Goal: Task Accomplishment & Management: Use online tool/utility

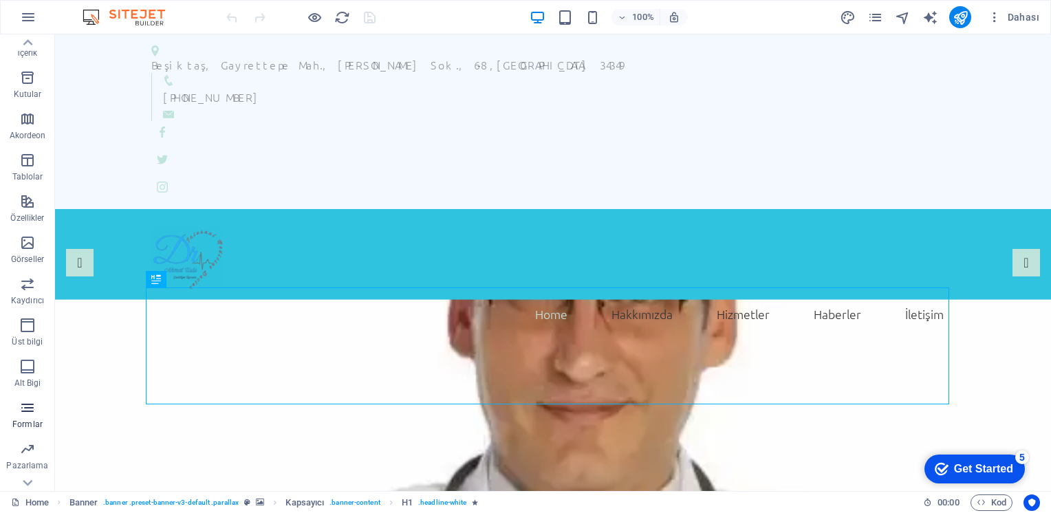
scroll to position [162, 0]
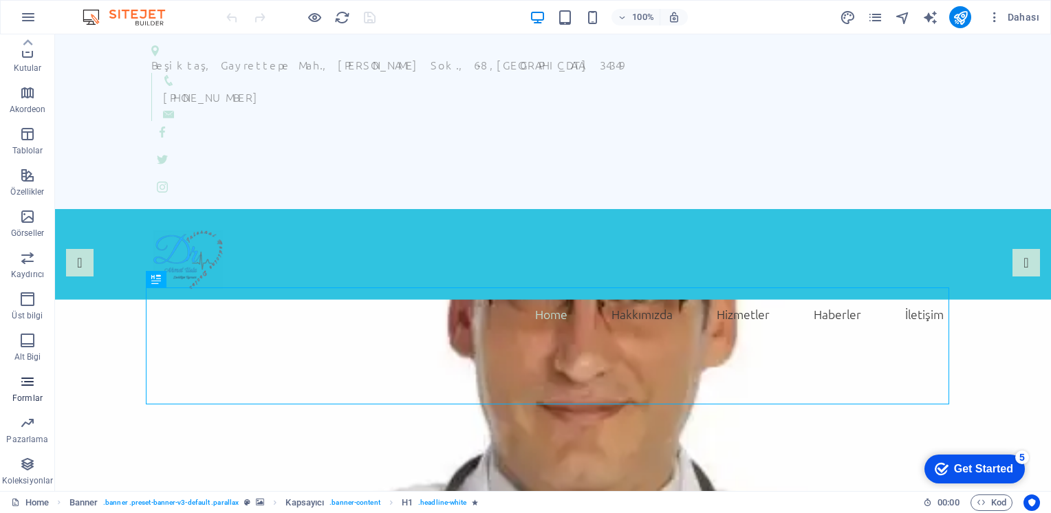
click at [28, 390] on span "Formlar" at bounding box center [27, 390] width 55 height 33
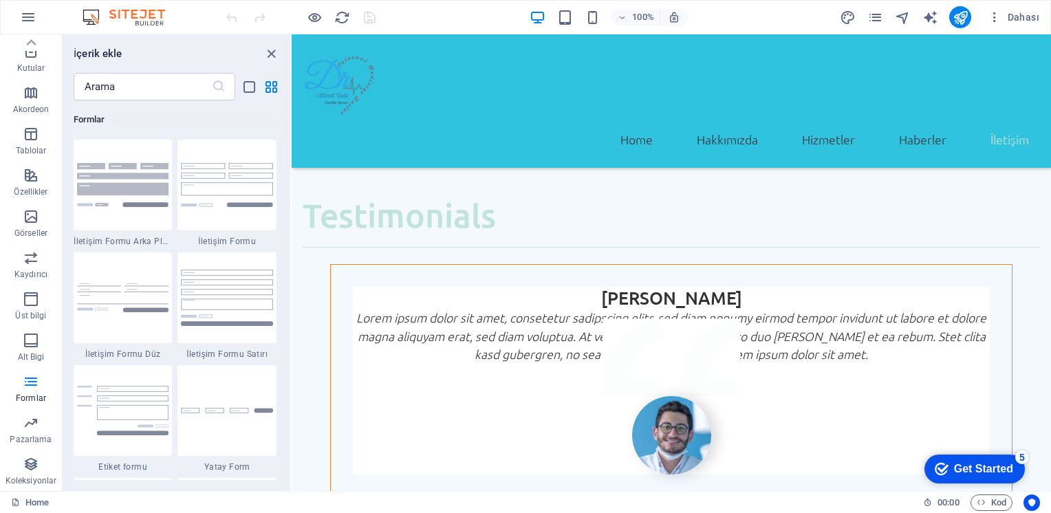
scroll to position [3792, 0]
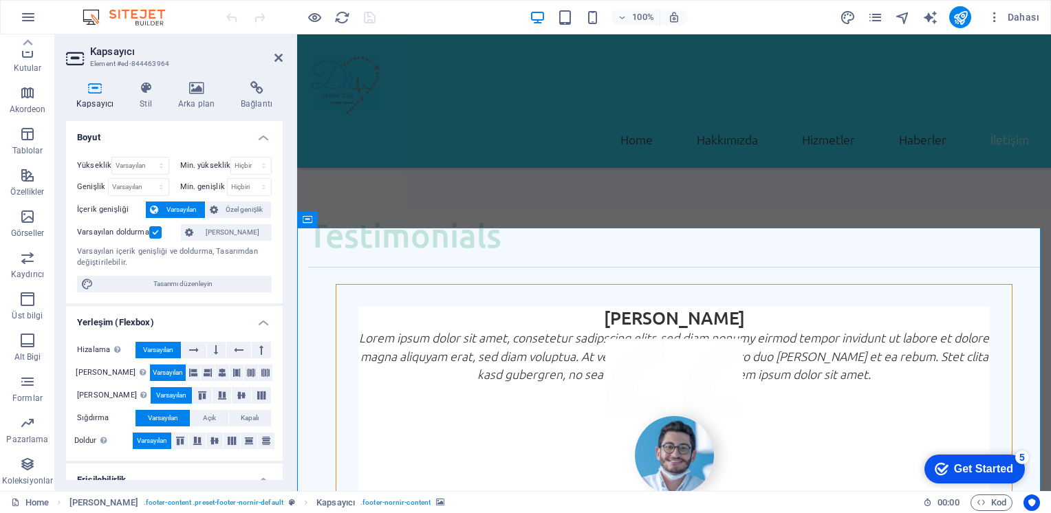
scroll to position [3833, 0]
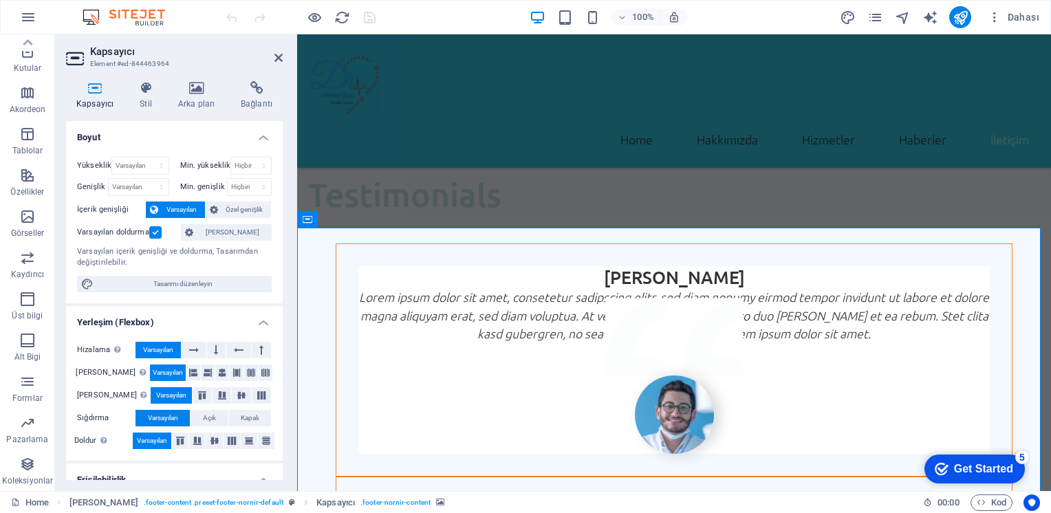
click at [144, 91] on icon at bounding box center [145, 88] width 33 height 14
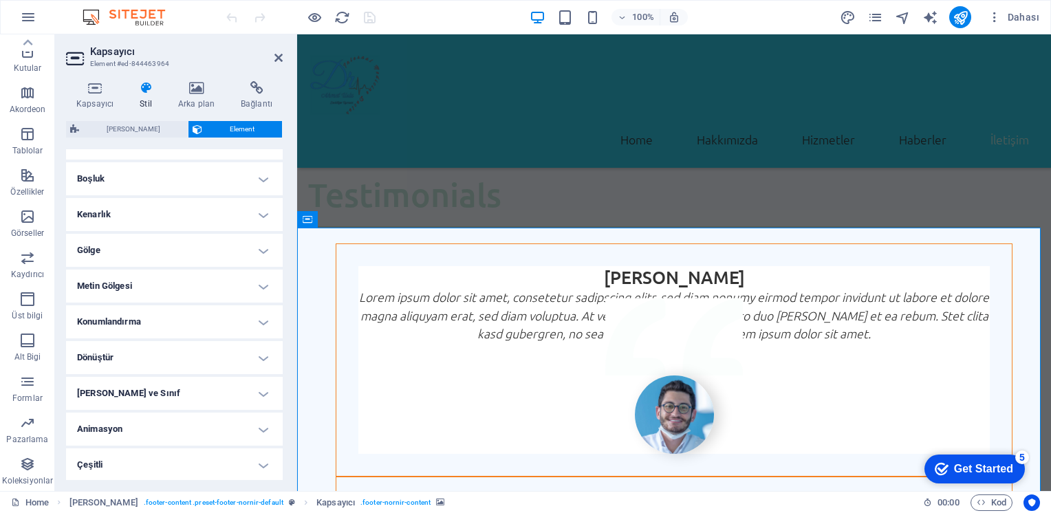
scroll to position [261, 0]
click at [257, 85] on icon at bounding box center [256, 88] width 52 height 14
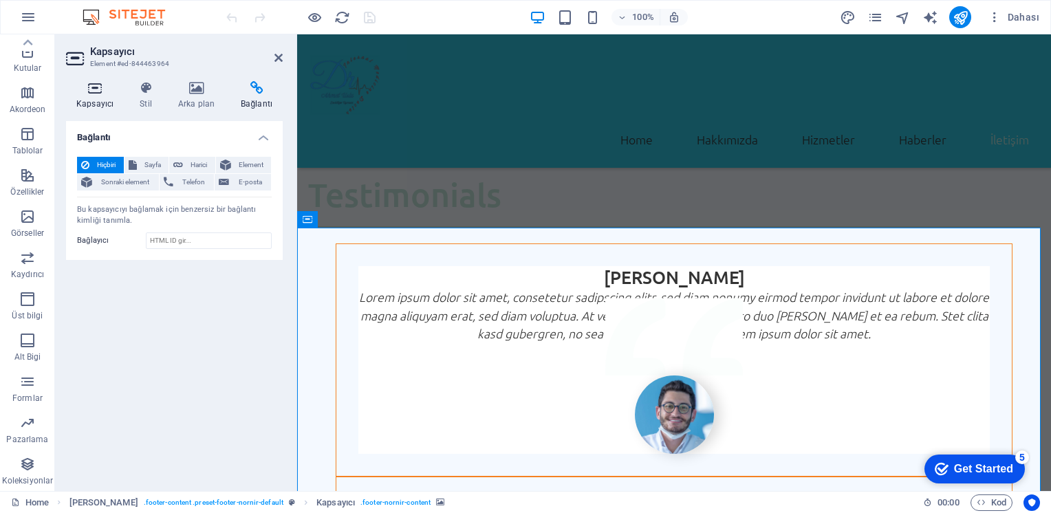
click at [101, 97] on h4 "Kapsayıcı" at bounding box center [97, 95] width 63 height 29
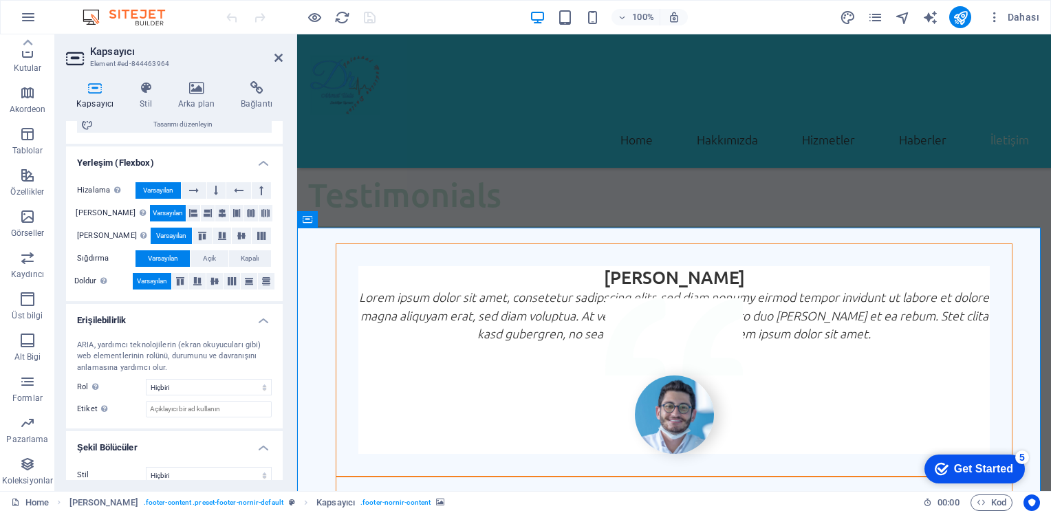
scroll to position [173, 0]
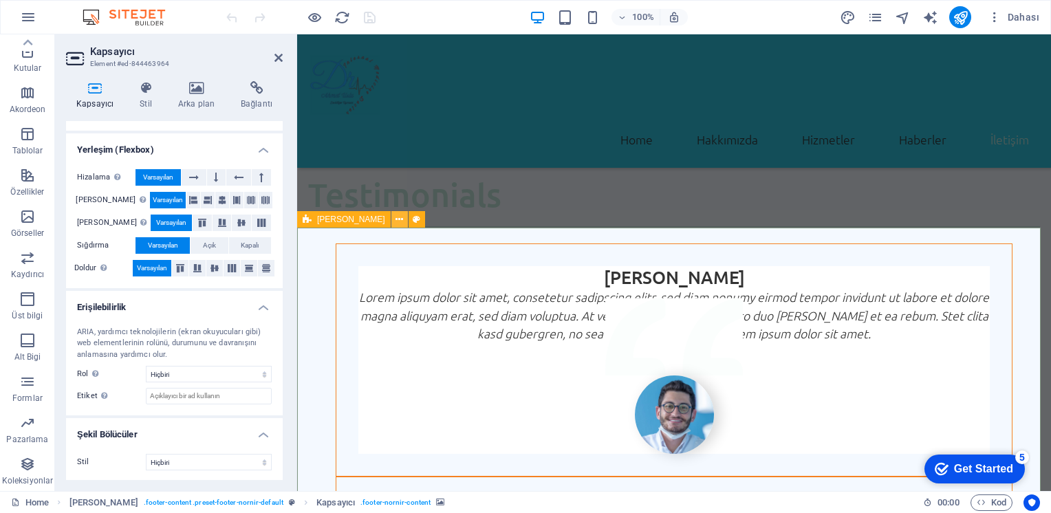
click at [396, 219] on icon at bounding box center [400, 220] width 8 height 14
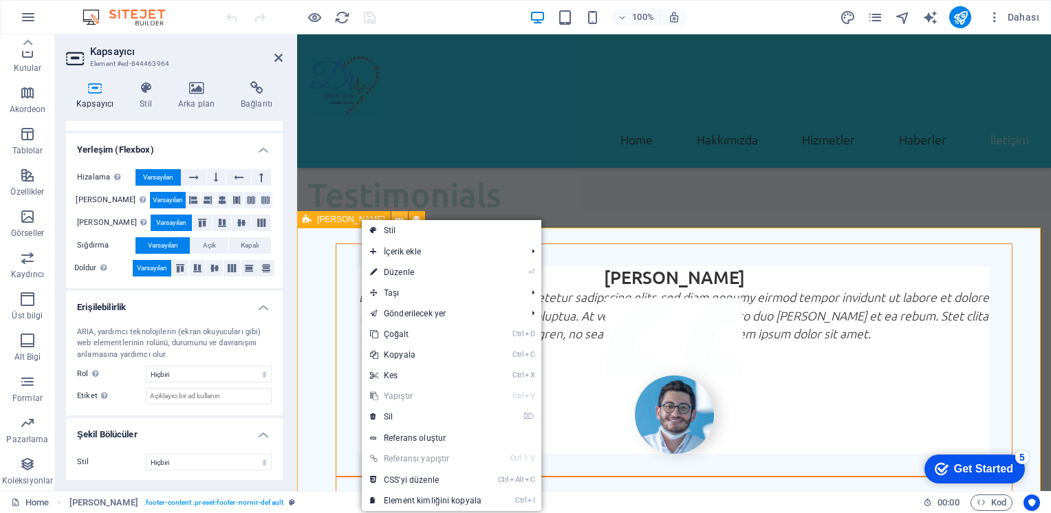
scroll to position [3794, 0]
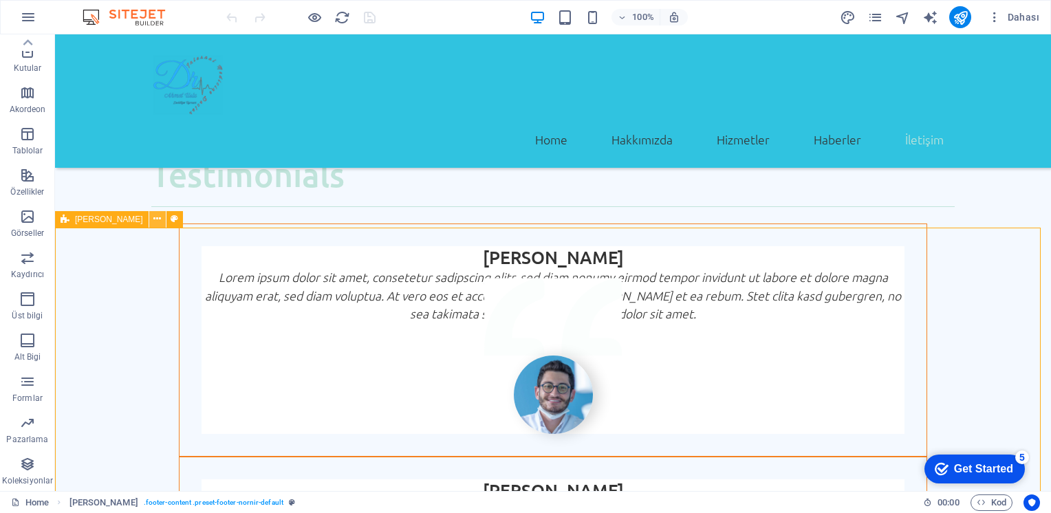
click at [153, 217] on icon at bounding box center [157, 219] width 8 height 14
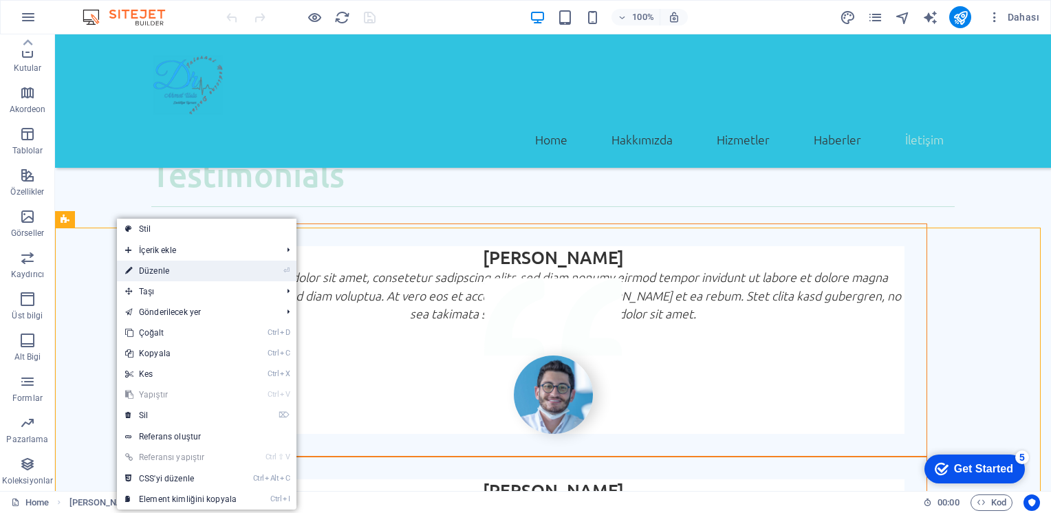
click at [164, 269] on link "⏎ Düzenle" at bounding box center [181, 271] width 128 height 21
select select "footer"
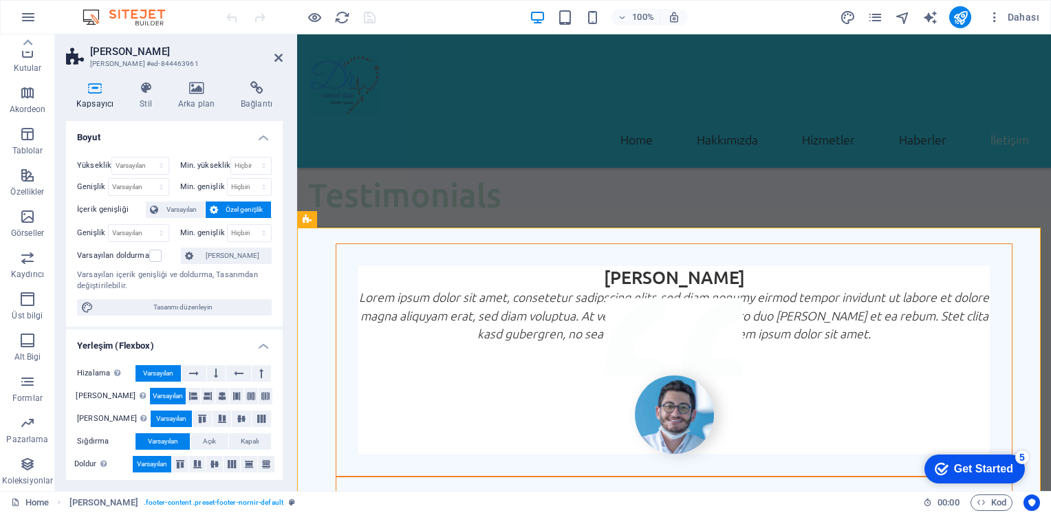
scroll to position [195, 0]
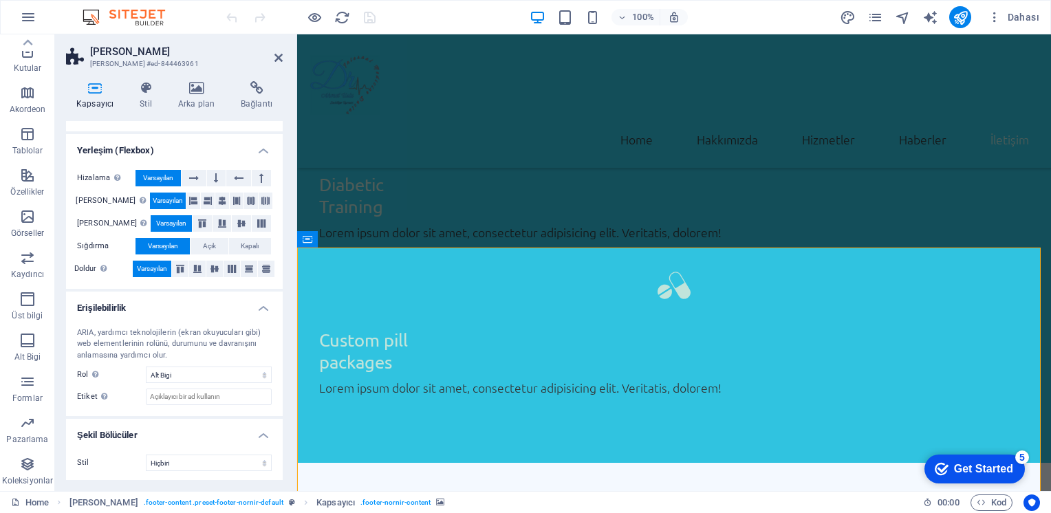
scroll to position [3833, 0]
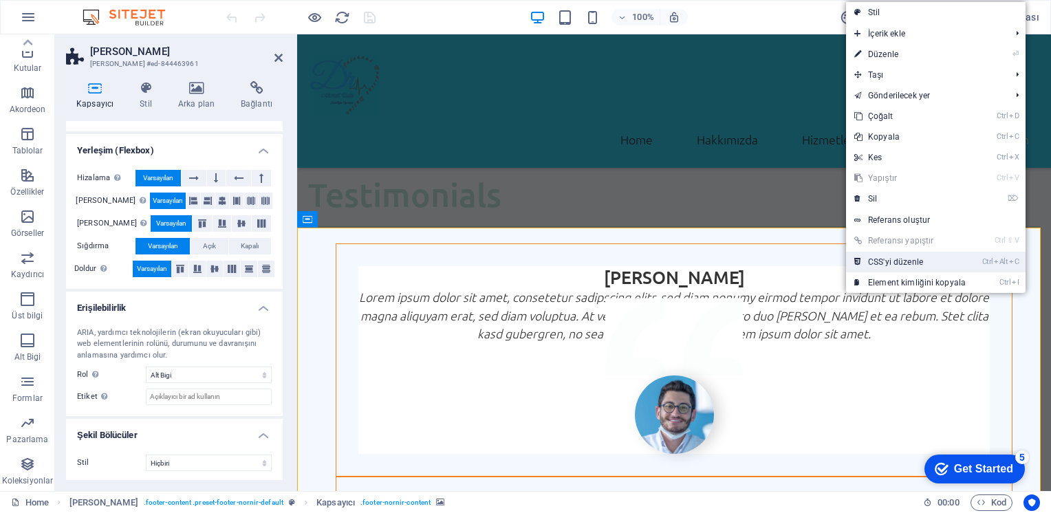
click at [896, 261] on link "Ctrl Alt C CSS'yi düzenle" at bounding box center [910, 262] width 128 height 21
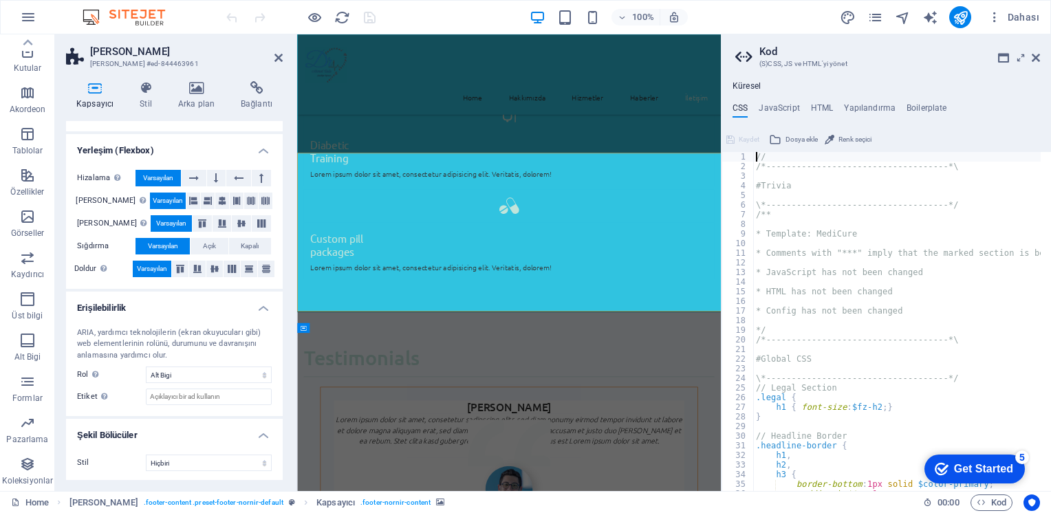
scroll to position [3829, 0]
type textarea "h2,"
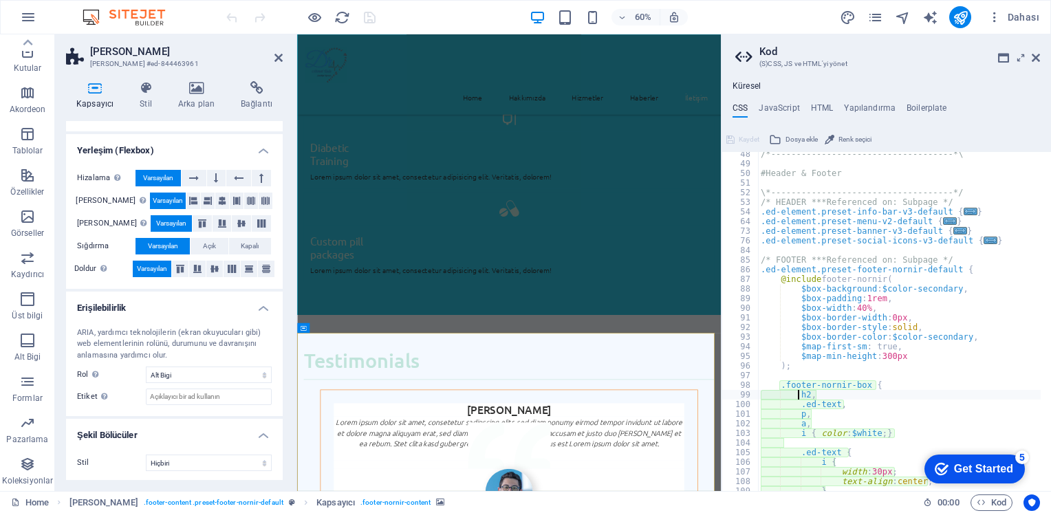
scroll to position [455, 0]
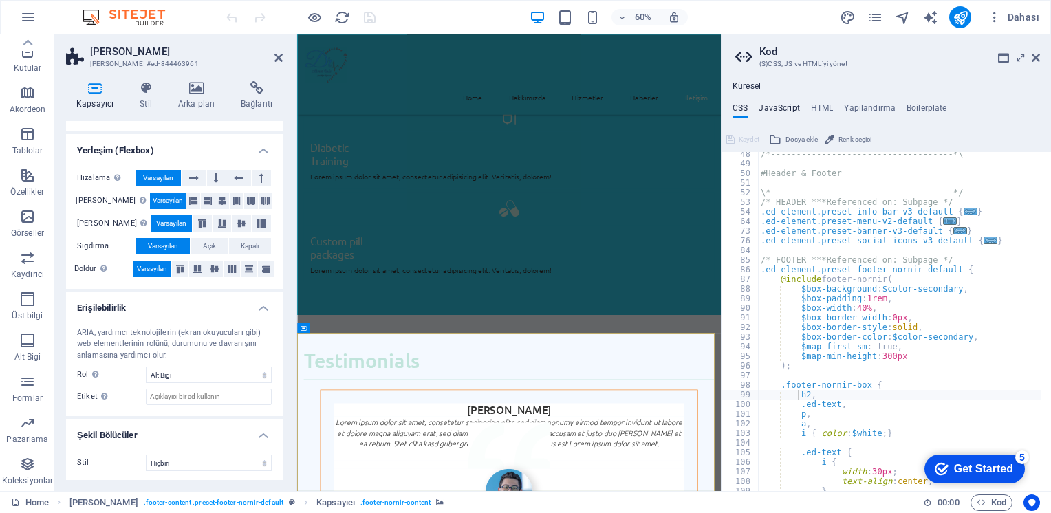
click at [778, 111] on h4 "JavaScript" at bounding box center [779, 110] width 41 height 15
type textarea "/* JS for preset "Menu V2" */"
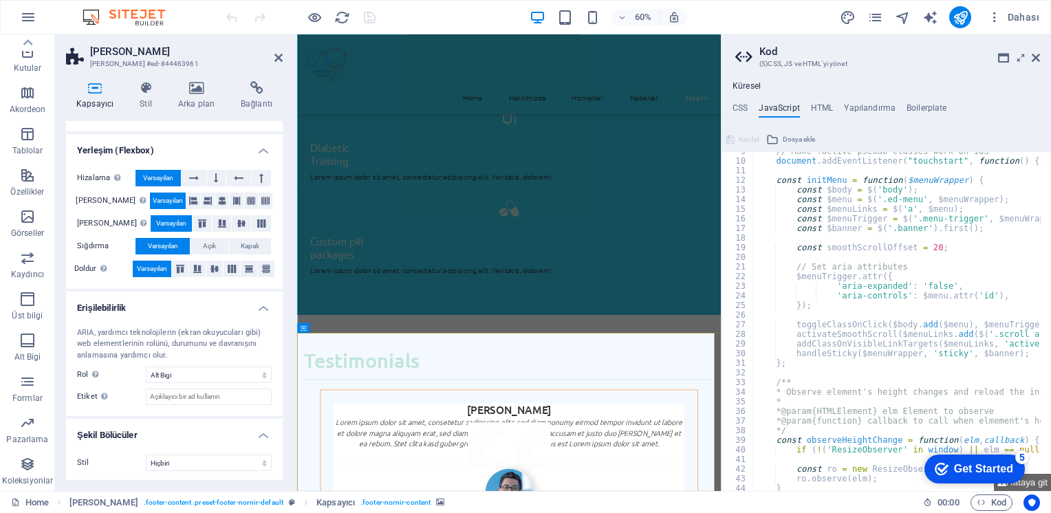
scroll to position [124, 0]
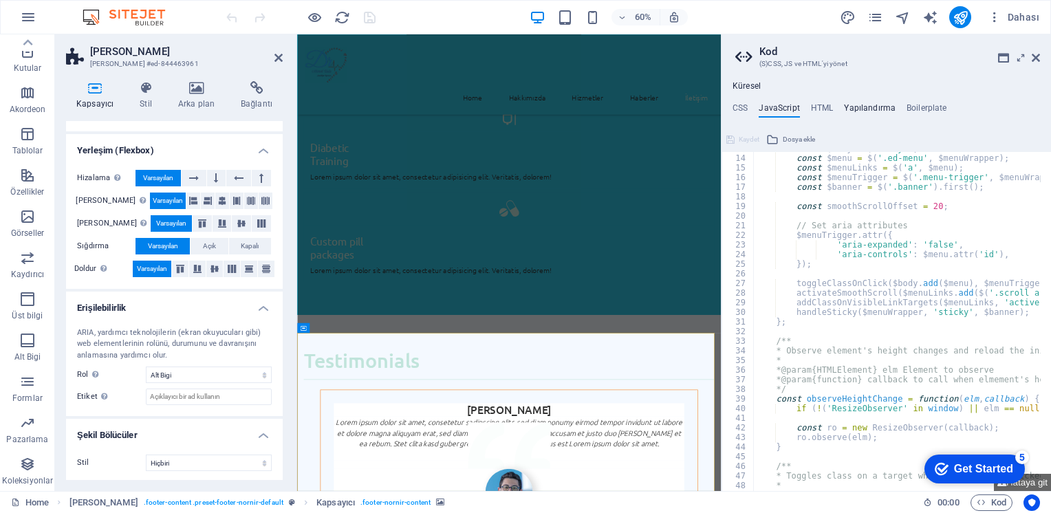
click at [861, 104] on h4 "Yapılandırma" at bounding box center [870, 110] width 52 height 15
type textarea "$color-background: #30c3e0;"
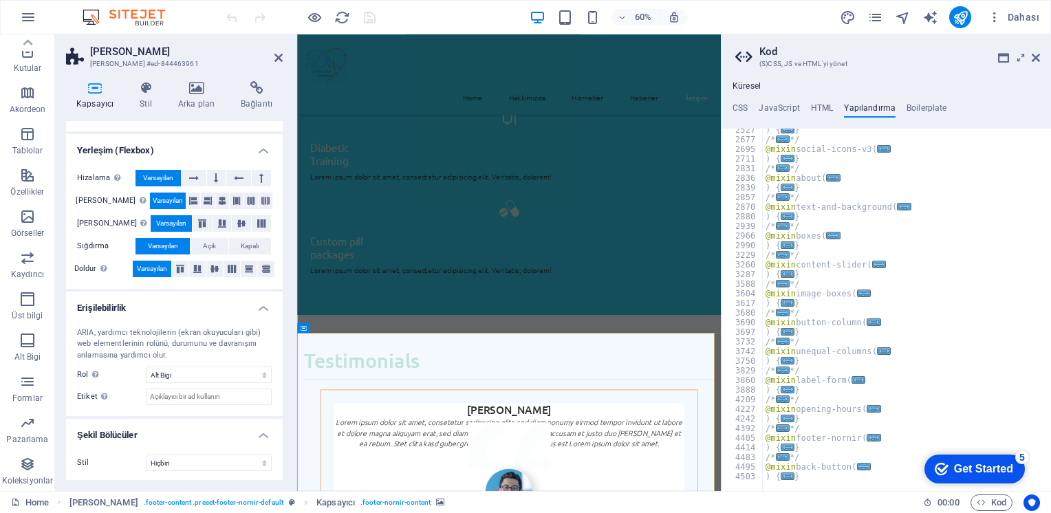
scroll to position [495, 0]
click at [914, 107] on h4 "Boilerplate" at bounding box center [927, 110] width 41 height 15
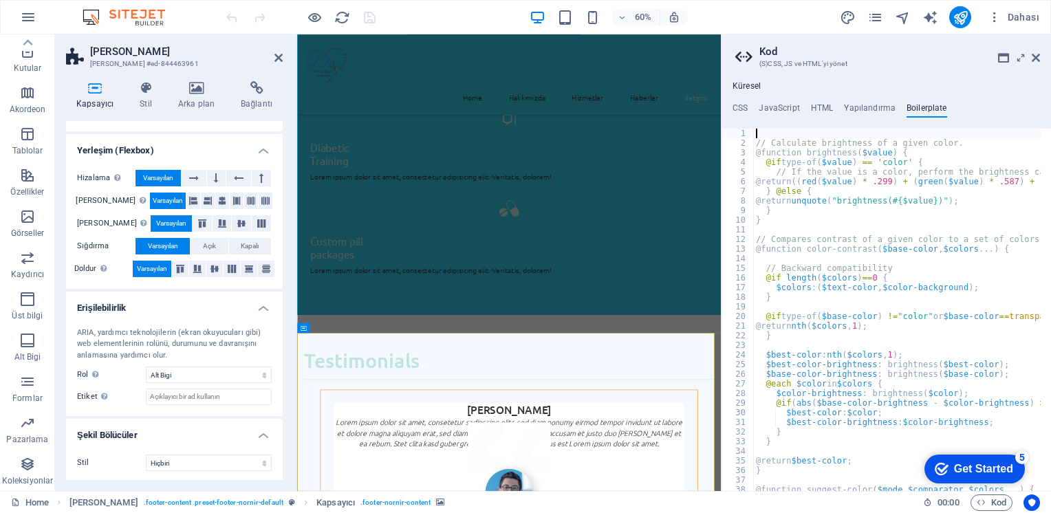
scroll to position [47, 0]
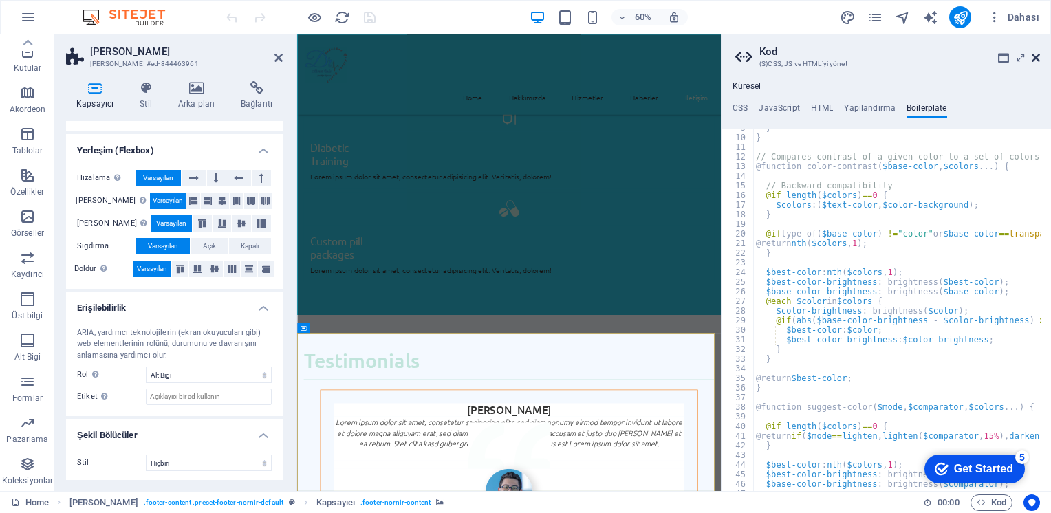
click at [1038, 56] on icon at bounding box center [1036, 57] width 8 height 11
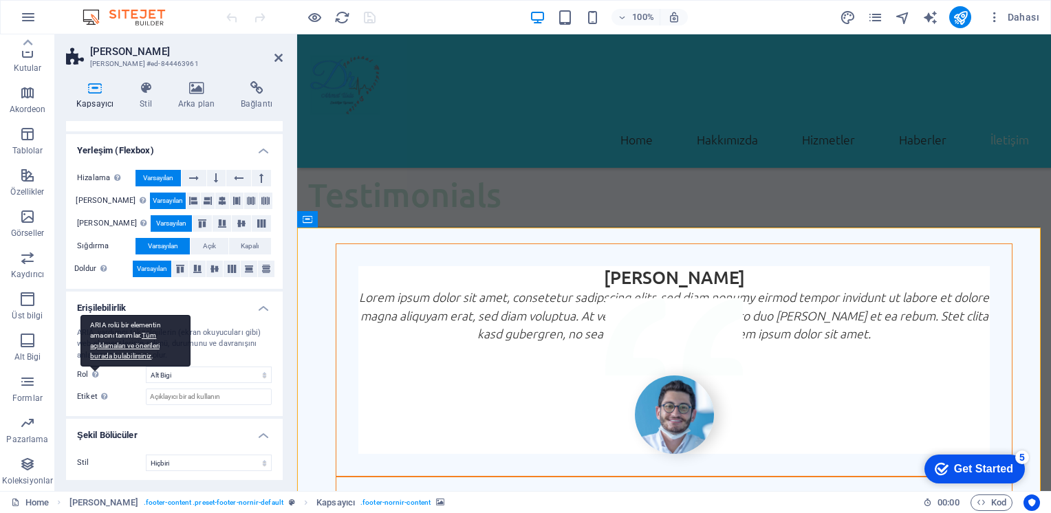
click at [91, 367] on div "ARIA rolü bir elementin amacını tanımlar. Tüm açıklamaları ve önerileri burada …" at bounding box center [135, 341] width 110 height 52
click at [122, 349] on div "ARIA rolü bir elementin amacını tanımlar. Tüm açıklamaları ve önerileri burada …" at bounding box center [135, 341] width 110 height 52
click at [120, 355] on link "Tüm açıklamaları ve önerileri burada bulabilirsiniz" at bounding box center [124, 346] width 69 height 28
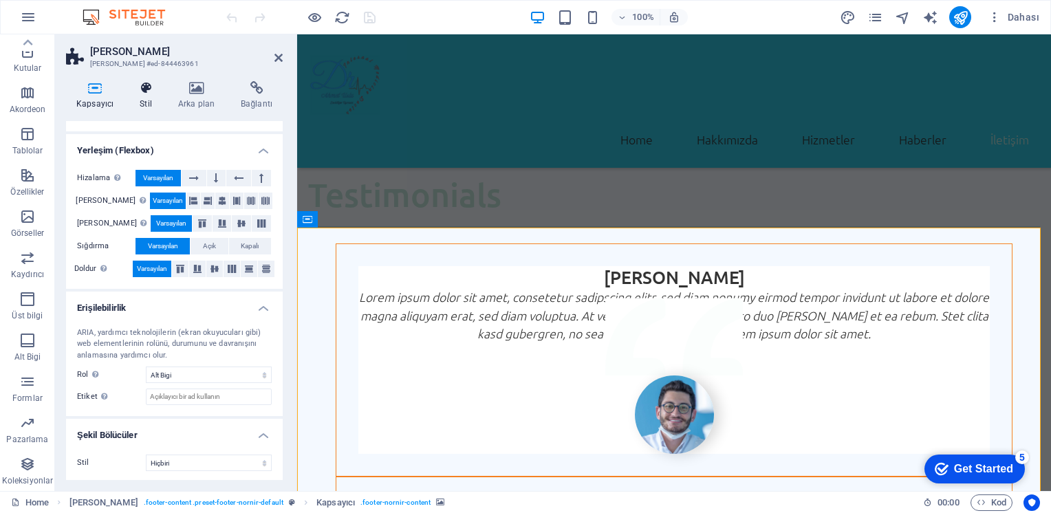
click at [143, 89] on icon at bounding box center [145, 88] width 33 height 14
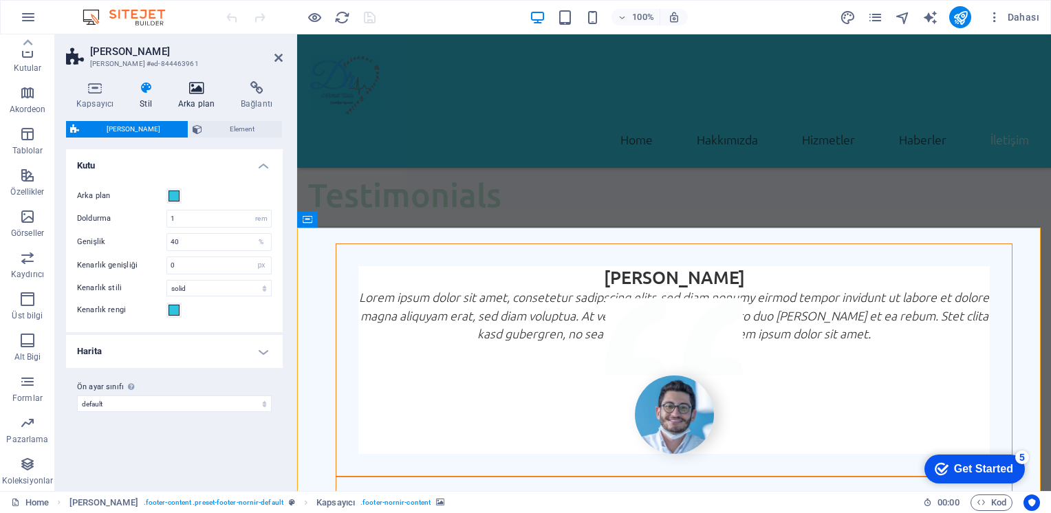
click at [206, 85] on icon at bounding box center [196, 88] width 57 height 14
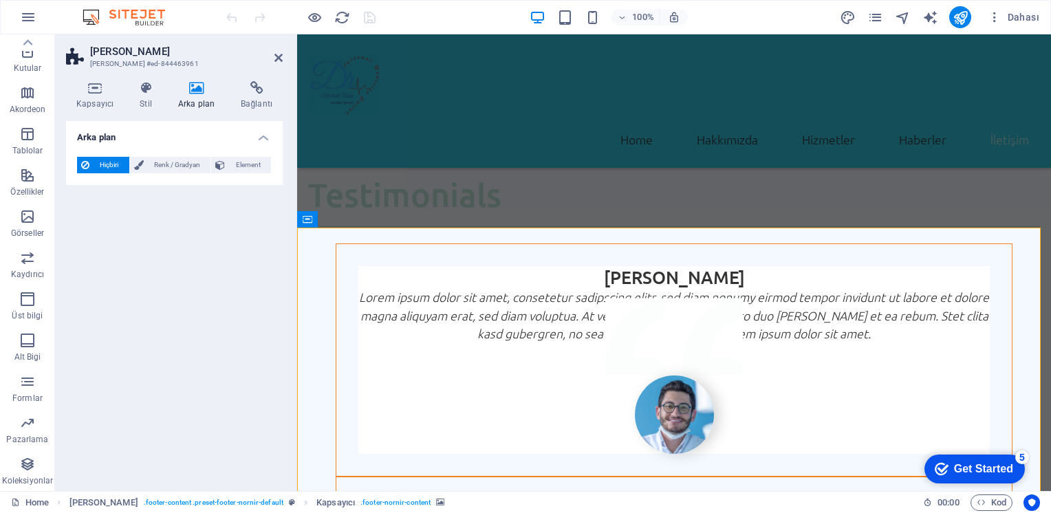
click at [264, 138] on h4 "Arka plan" at bounding box center [174, 133] width 217 height 25
click at [264, 138] on h4 "Arka plan" at bounding box center [174, 137] width 217 height 33
click at [257, 98] on h4 "Bağlantı" at bounding box center [256, 95] width 52 height 29
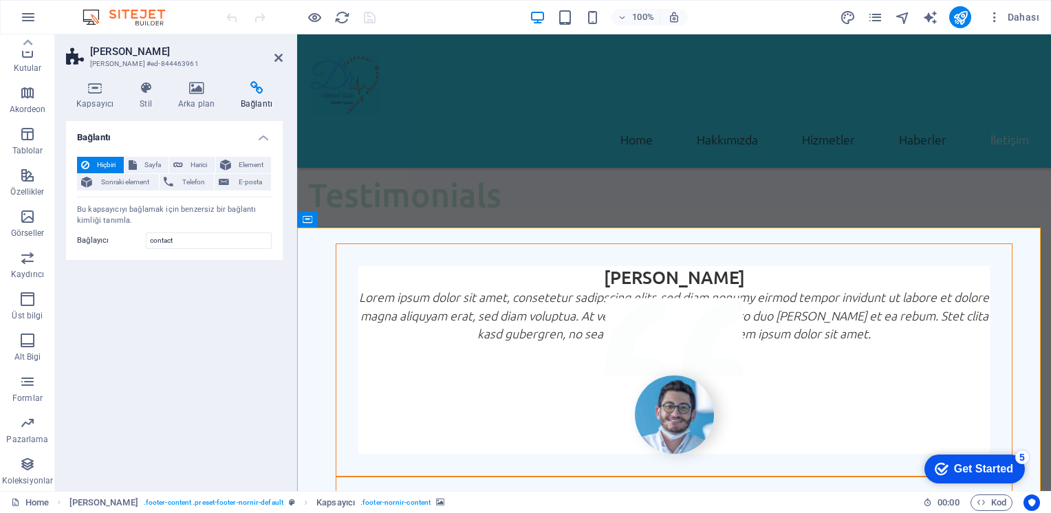
click at [277, 54] on icon at bounding box center [278, 57] width 8 height 11
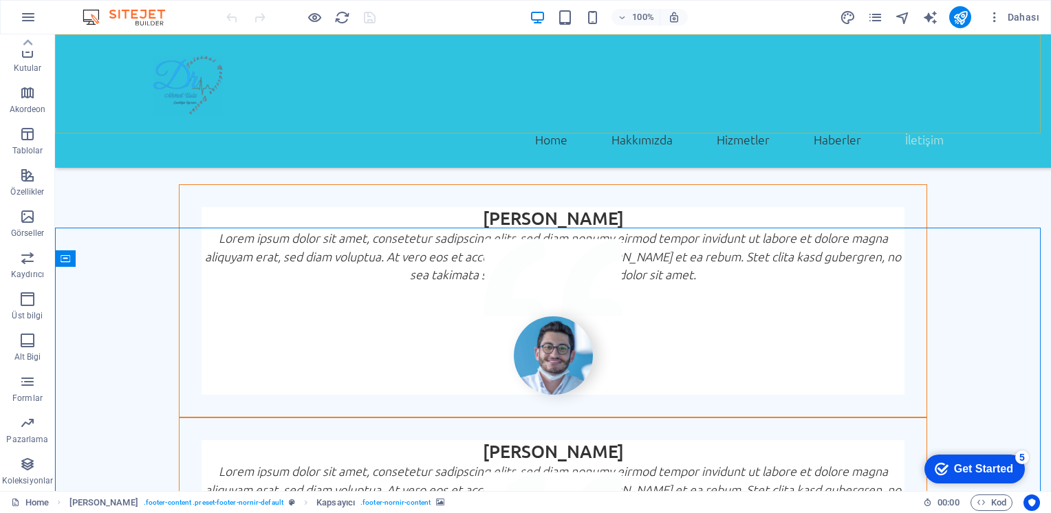
scroll to position [3794, 0]
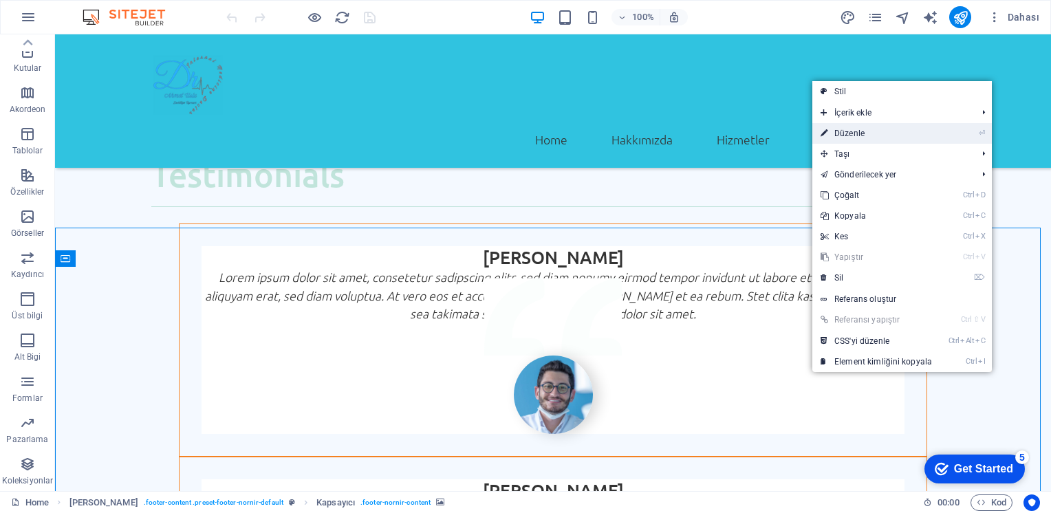
click at [842, 133] on link "⏎ Düzenle" at bounding box center [876, 133] width 128 height 21
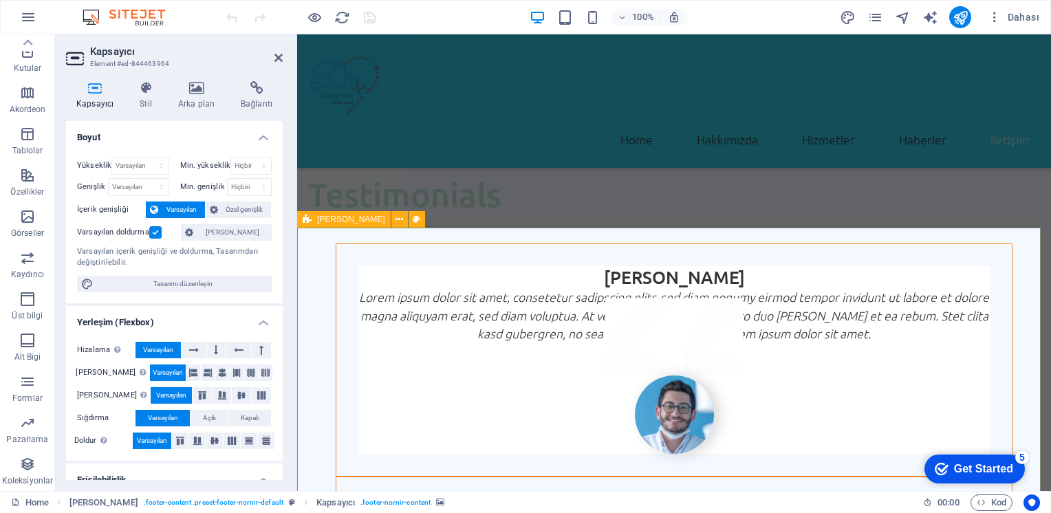
click at [311, 222] on icon at bounding box center [307, 219] width 9 height 17
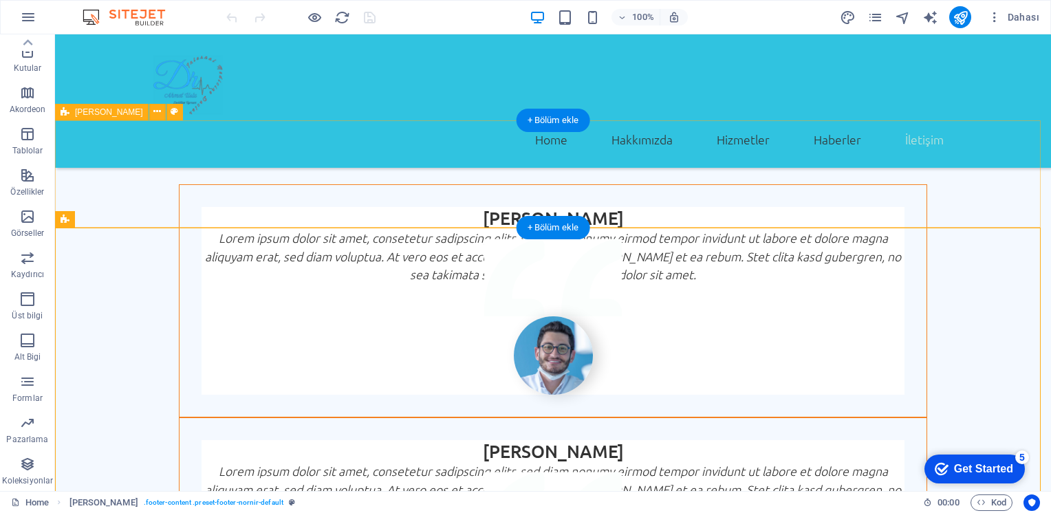
scroll to position [3794, 0]
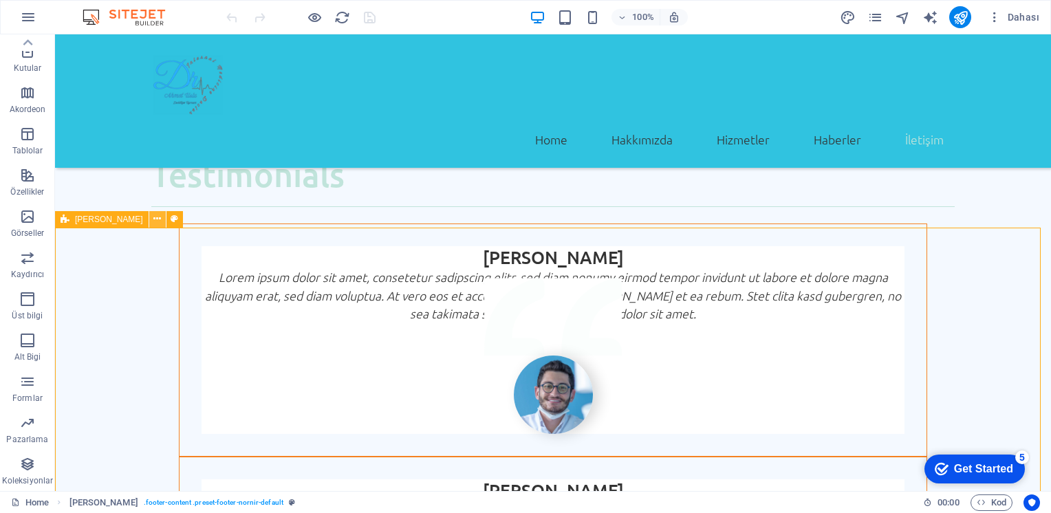
click at [153, 219] on icon at bounding box center [157, 219] width 8 height 14
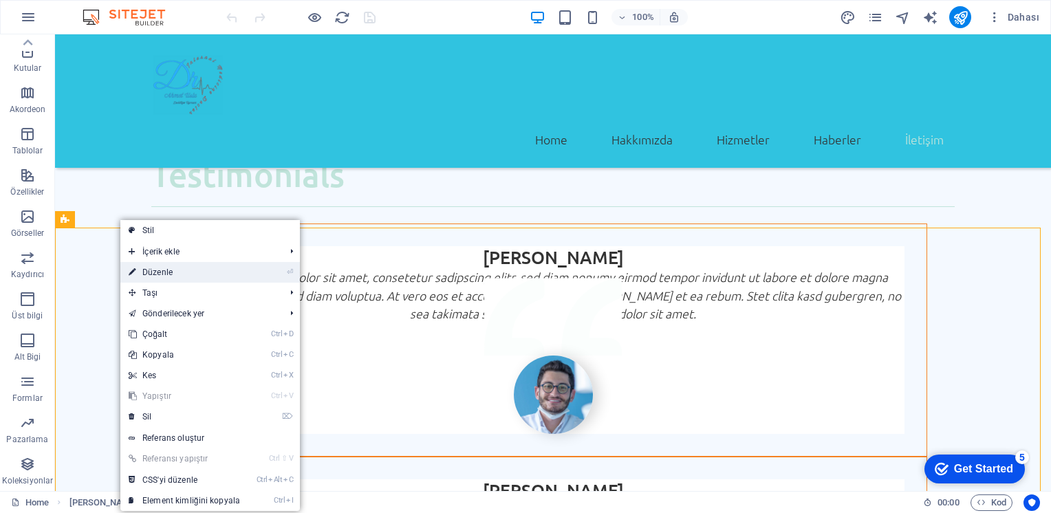
click at [195, 270] on link "⏎ Düzenle" at bounding box center [184, 272] width 128 height 21
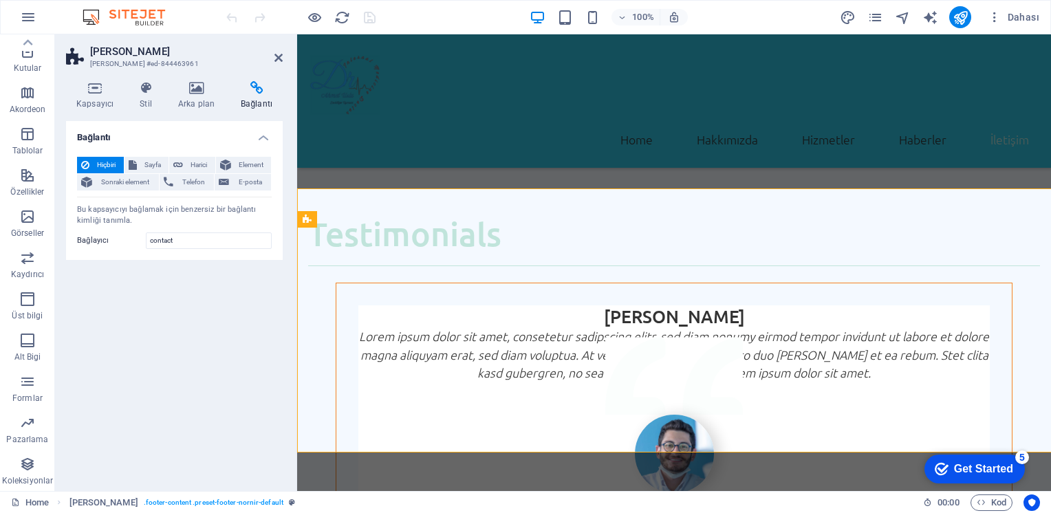
scroll to position [3833, 0]
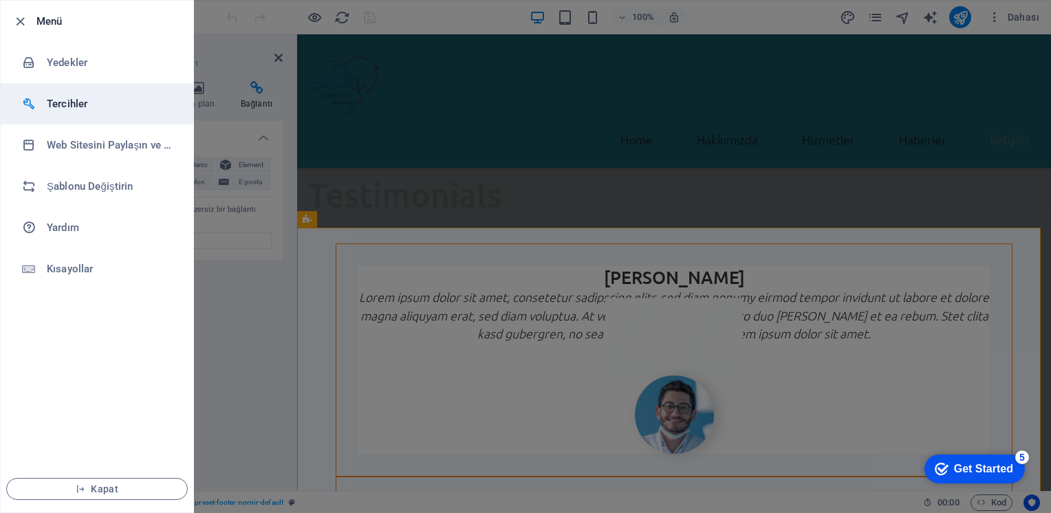
click at [71, 110] on h6 "Tercihler" at bounding box center [110, 104] width 127 height 17
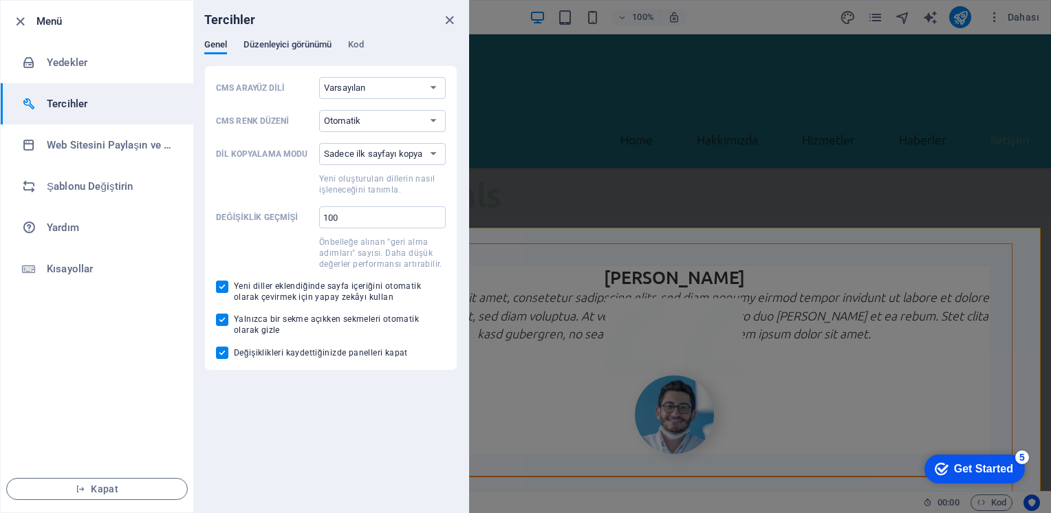
click at [297, 42] on span "Düzenleyici görünümü" at bounding box center [288, 45] width 88 height 19
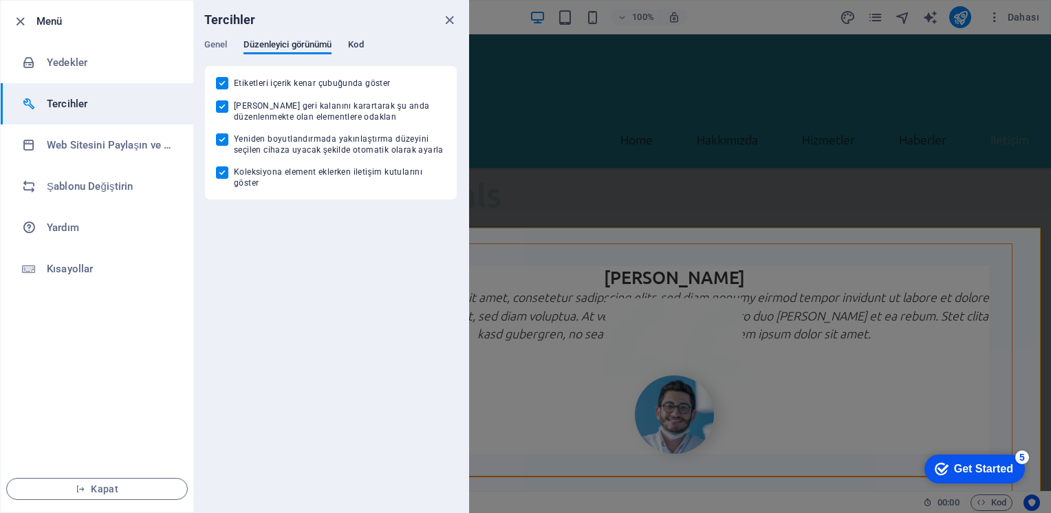
click at [355, 43] on span "Kod" at bounding box center [355, 45] width 15 height 19
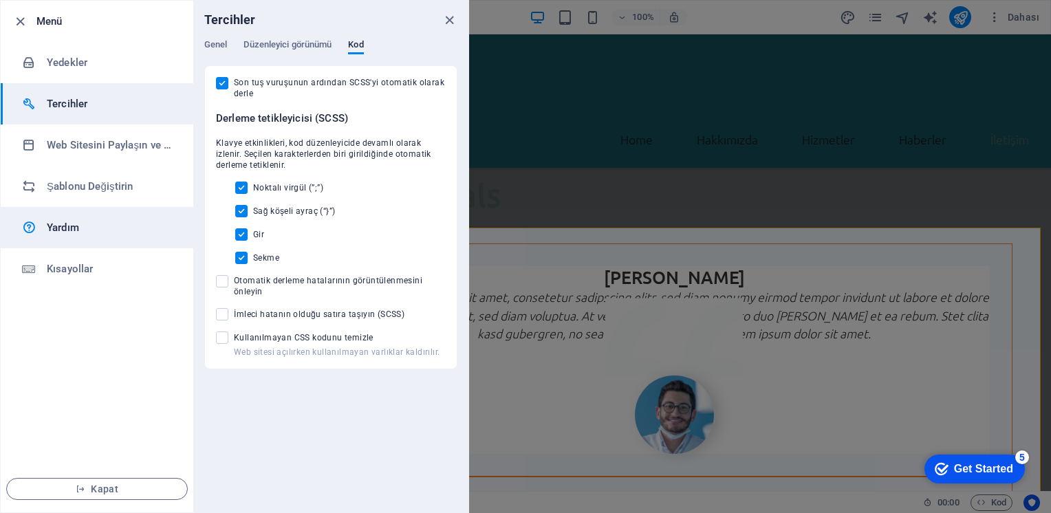
click at [63, 223] on h6 "Yardım" at bounding box center [110, 227] width 127 height 17
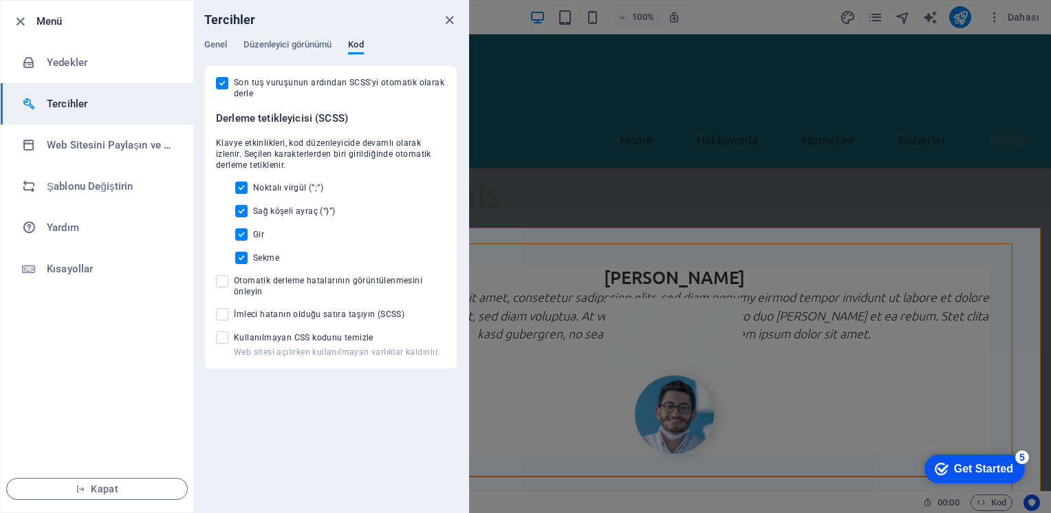
click at [68, 99] on h6 "Tercihler" at bounding box center [110, 104] width 127 height 17
click at [446, 18] on icon "close" at bounding box center [450, 20] width 16 height 16
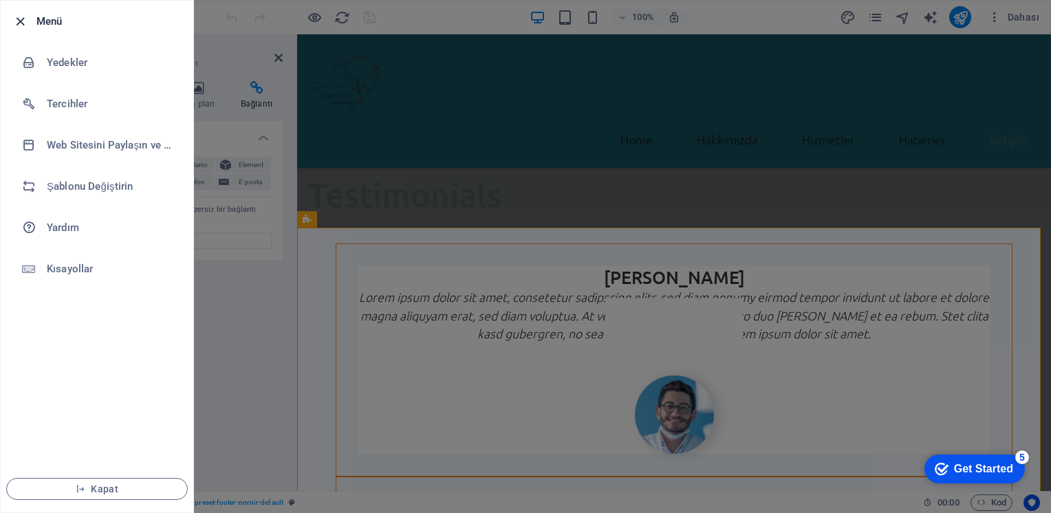
click at [19, 16] on icon "button" at bounding box center [20, 22] width 16 height 16
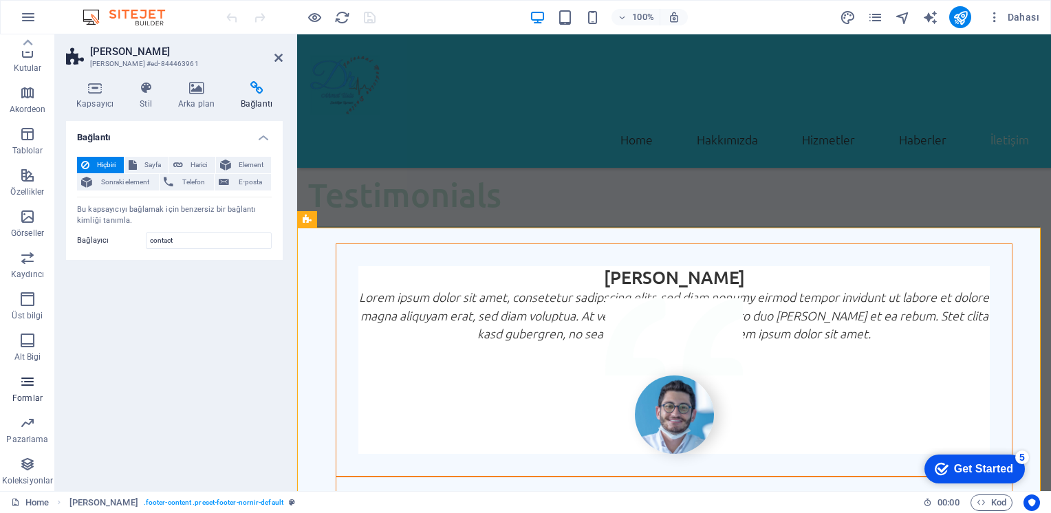
click at [30, 380] on icon "button" at bounding box center [27, 382] width 17 height 17
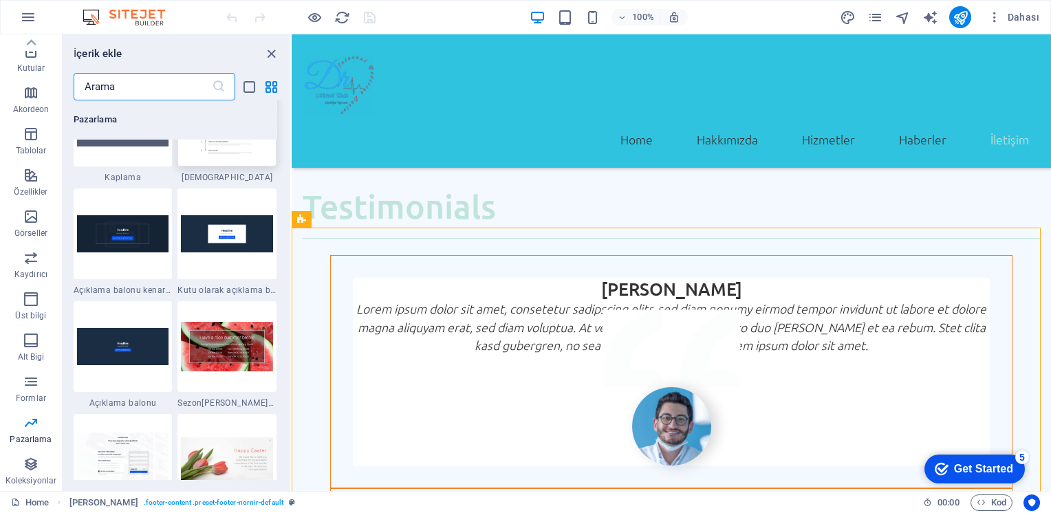
scroll to position [11350, 0]
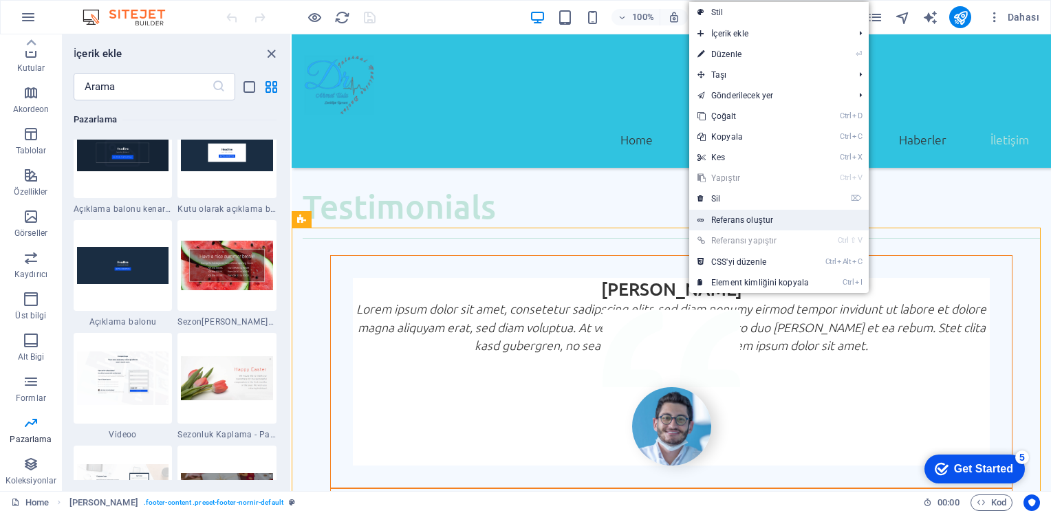
click at [743, 223] on link "Referans oluştur" at bounding box center [779, 220] width 180 height 21
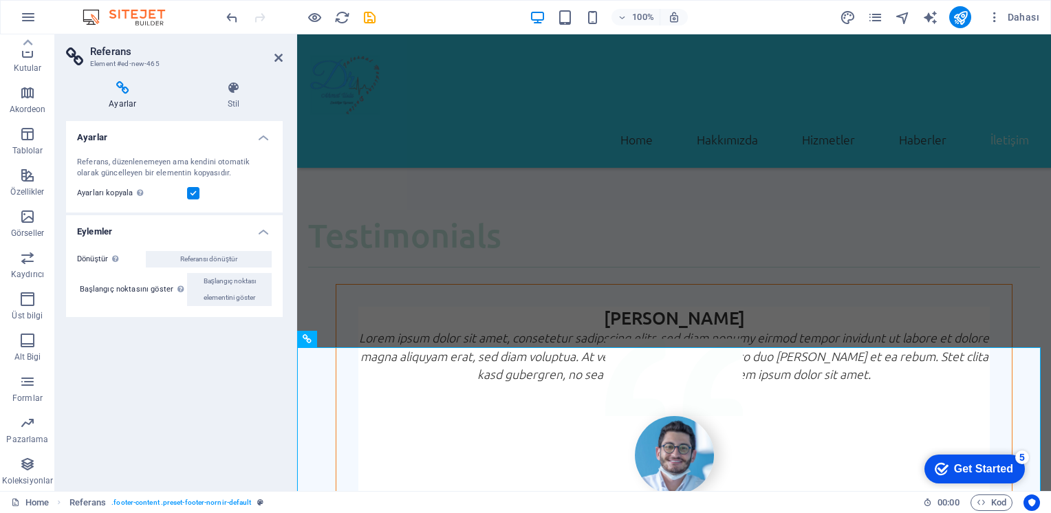
scroll to position [3977, 0]
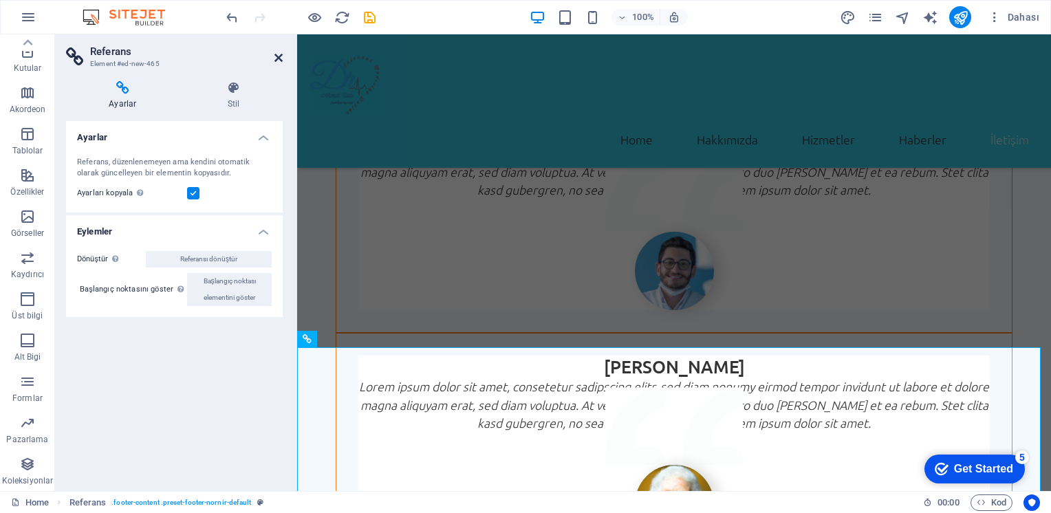
click at [281, 56] on icon at bounding box center [278, 57] width 8 height 11
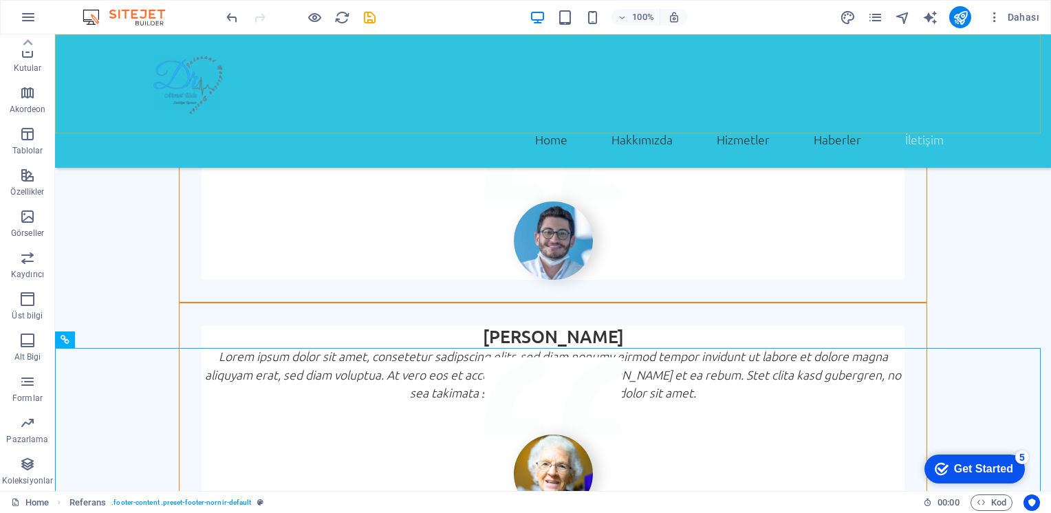
scroll to position [3937, 0]
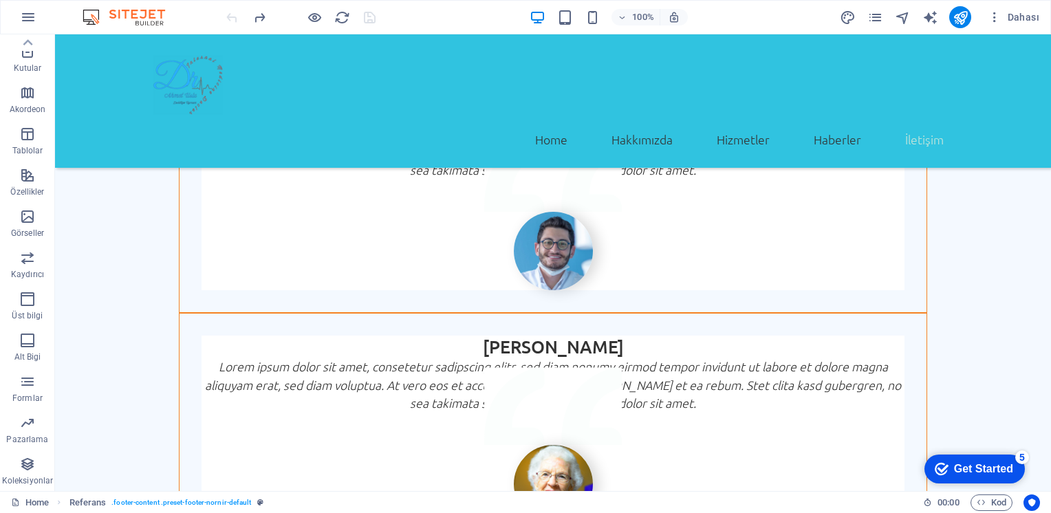
scroll to position [3794, 0]
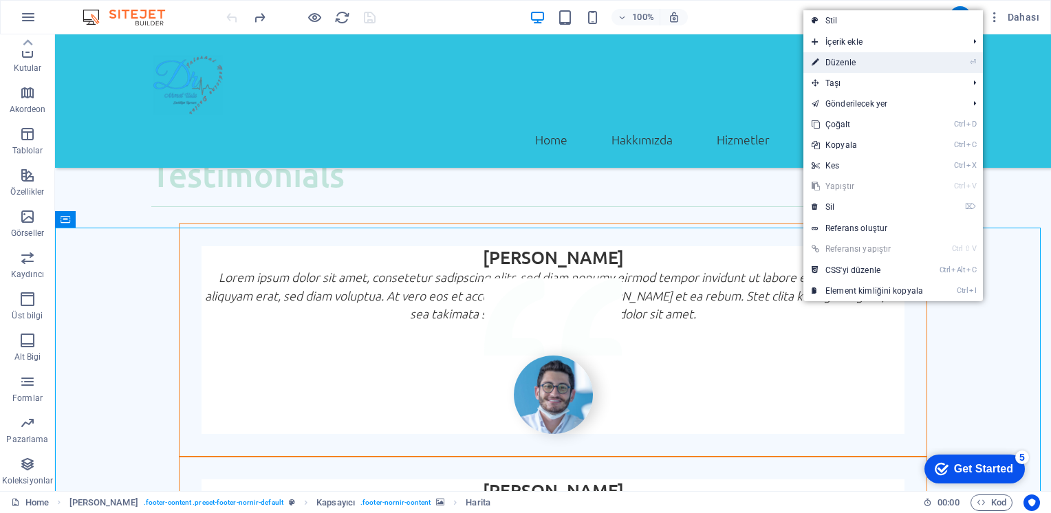
click at [817, 62] on icon at bounding box center [815, 62] width 7 height 21
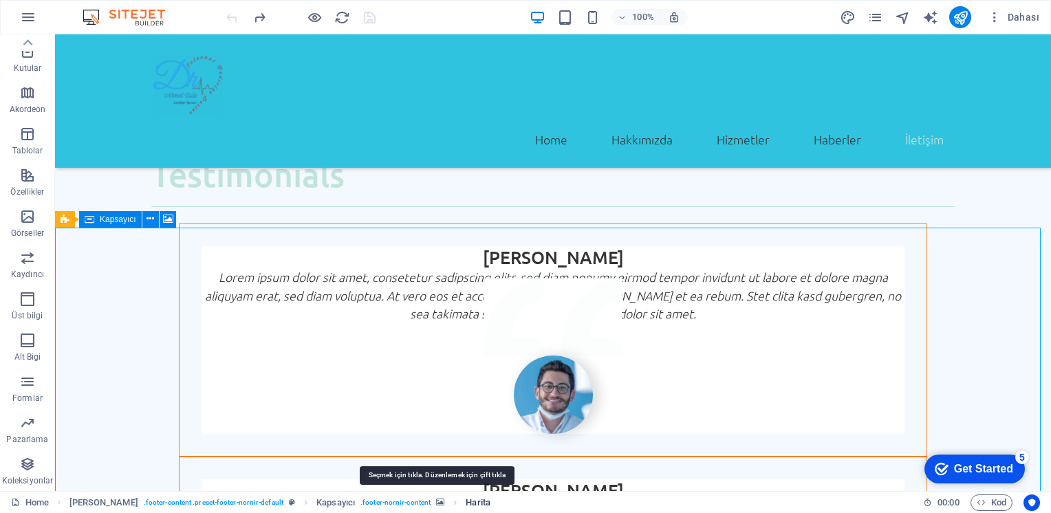
click at [466, 501] on span "Harita" at bounding box center [478, 503] width 25 height 17
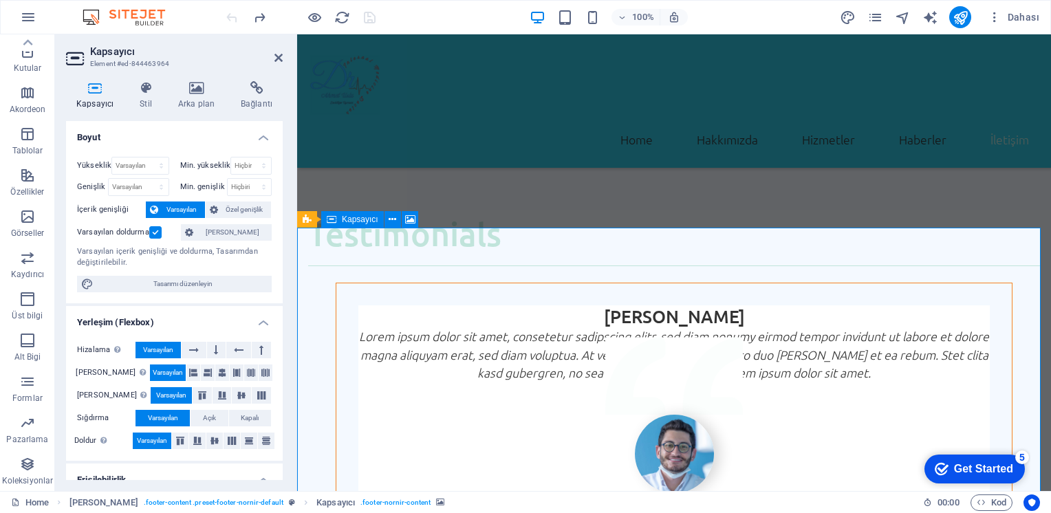
scroll to position [3833, 0]
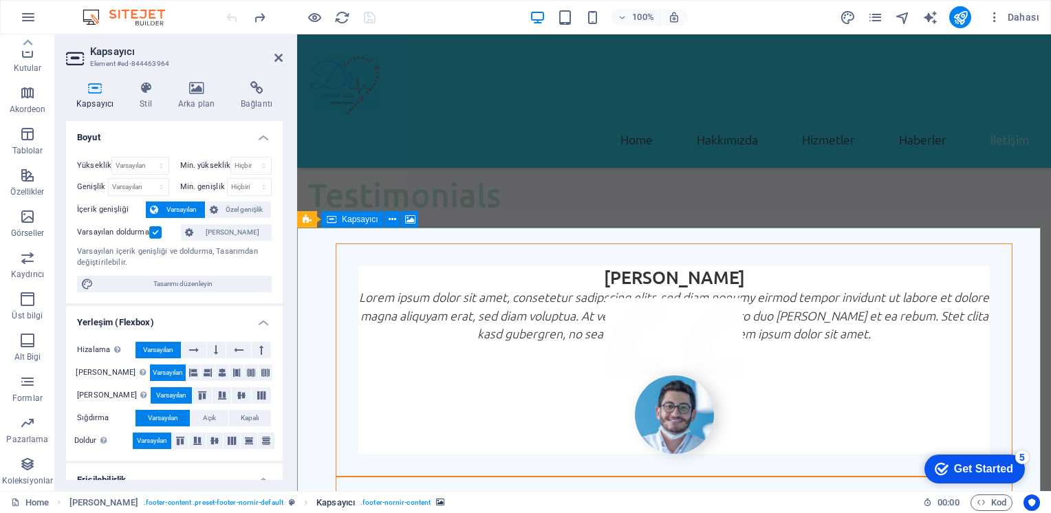
click at [371, 499] on span ". footer-nornir-content" at bounding box center [395, 503] width 70 height 17
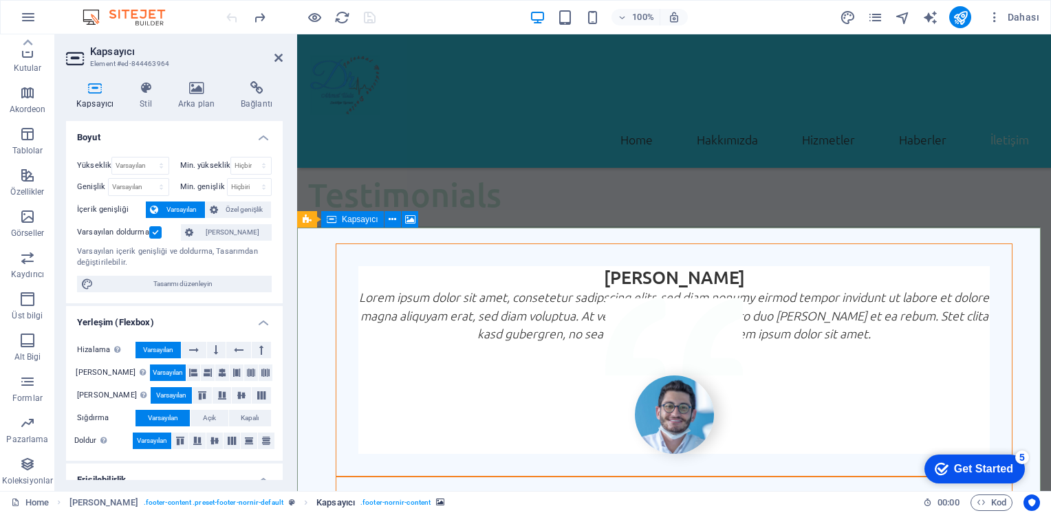
click at [371, 499] on span ". footer-nornir-content" at bounding box center [395, 503] width 70 height 17
click at [436, 502] on icon "breadcrumb" at bounding box center [440, 503] width 8 height 8
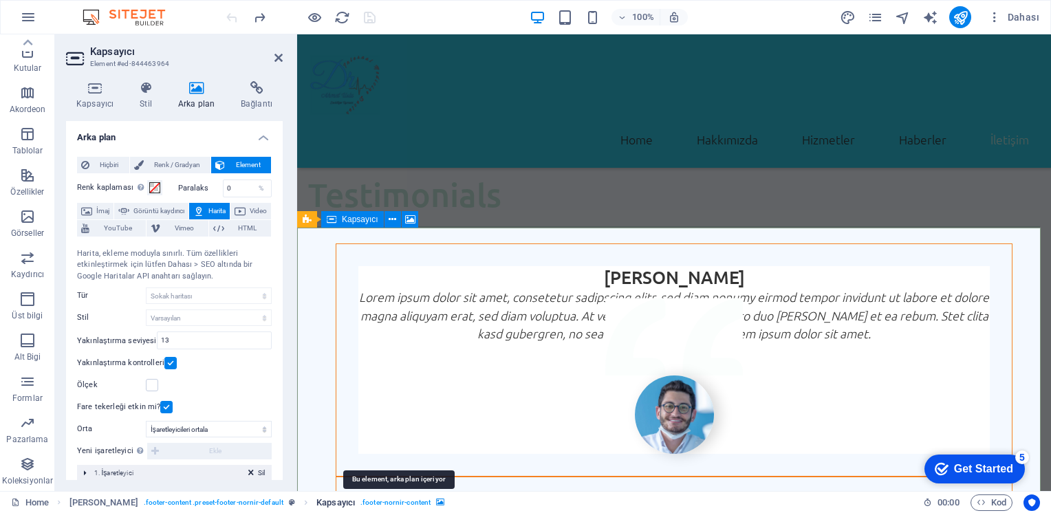
click at [436, 502] on icon "breadcrumb" at bounding box center [440, 503] width 8 height 8
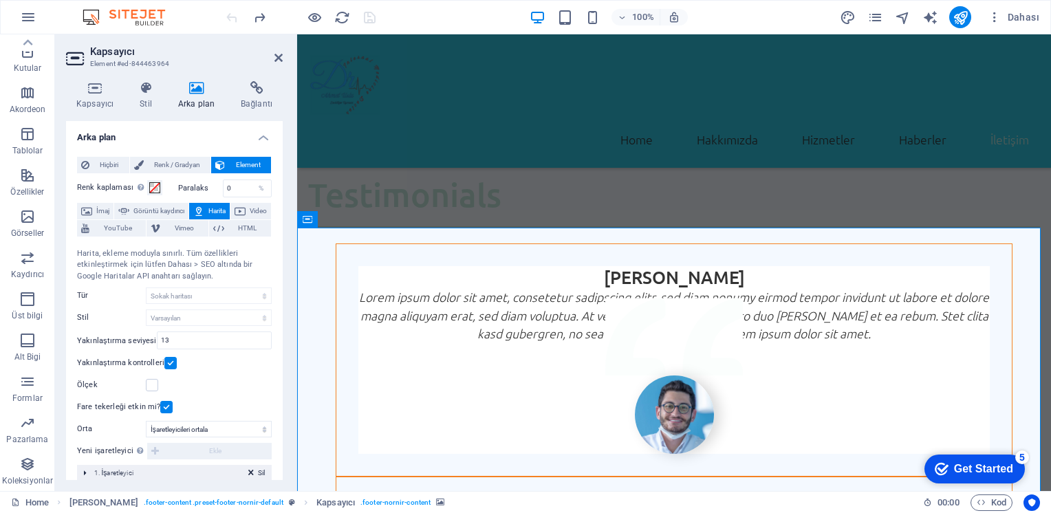
click at [226, 209] on span "Harita" at bounding box center [216, 211] width 17 height 17
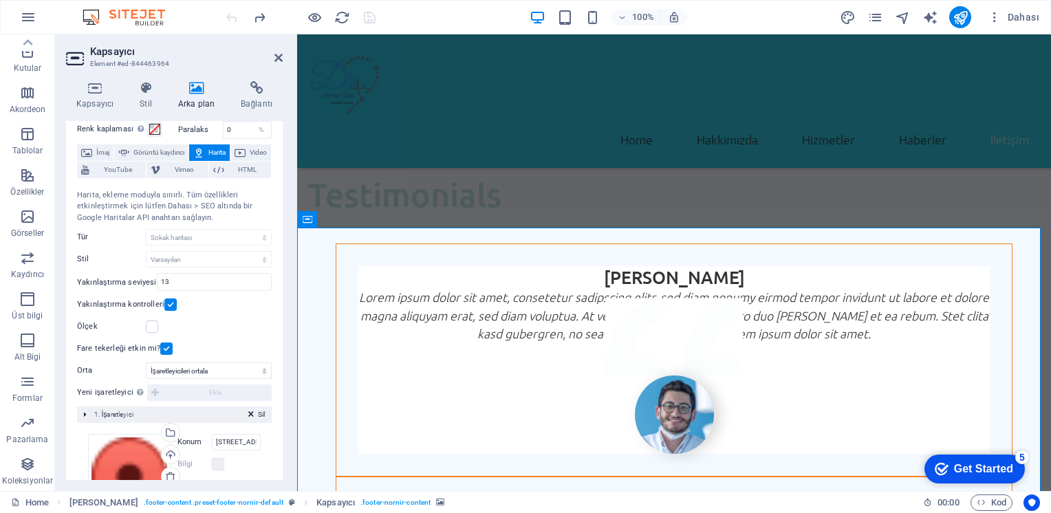
scroll to position [0, 0]
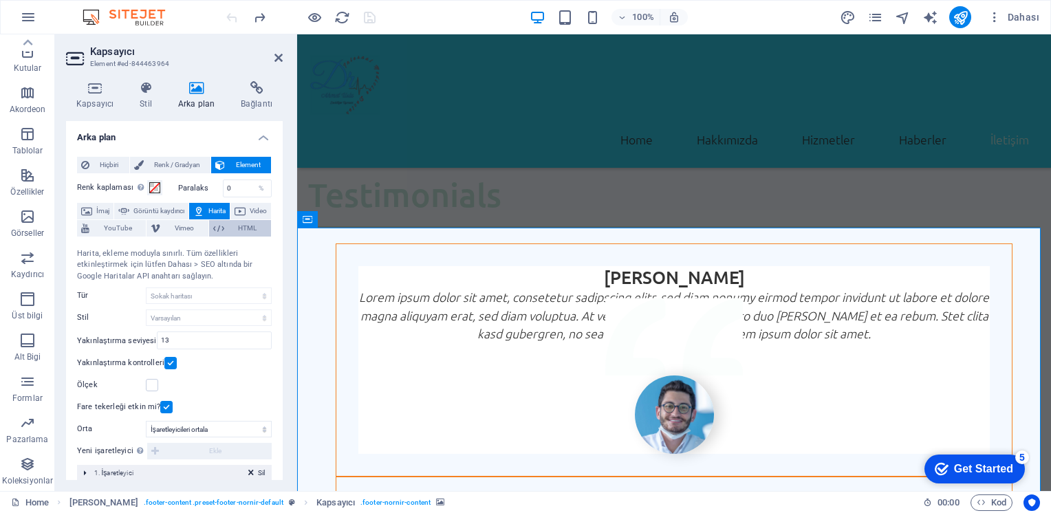
click at [248, 228] on span "HTML" at bounding box center [247, 228] width 39 height 17
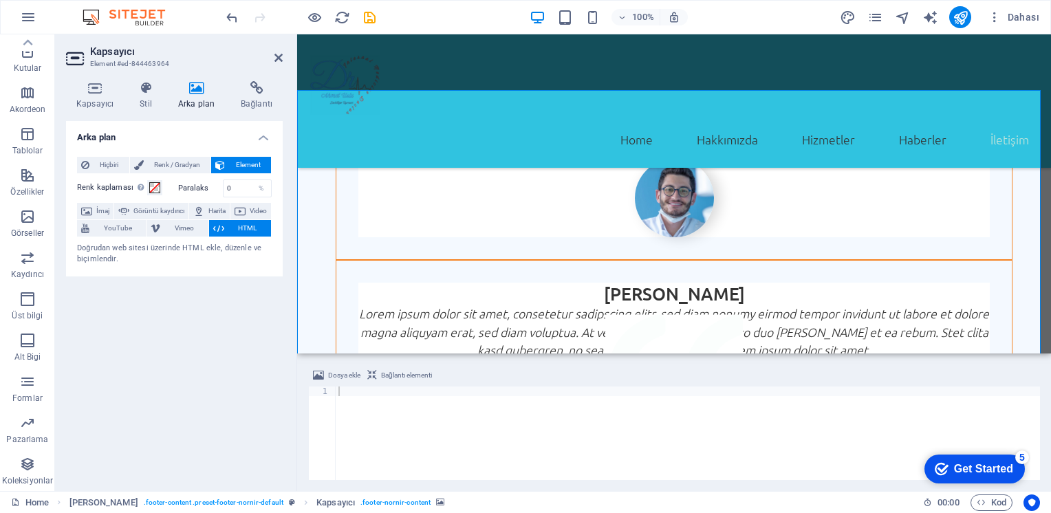
click at [250, 200] on div "Renk kaplaması Renklendireceğin arka planın üzerine bir kaplama yerleştirir Par…" at bounding box center [174, 219] width 195 height 91
click at [226, 210] on span "Harita" at bounding box center [216, 211] width 17 height 17
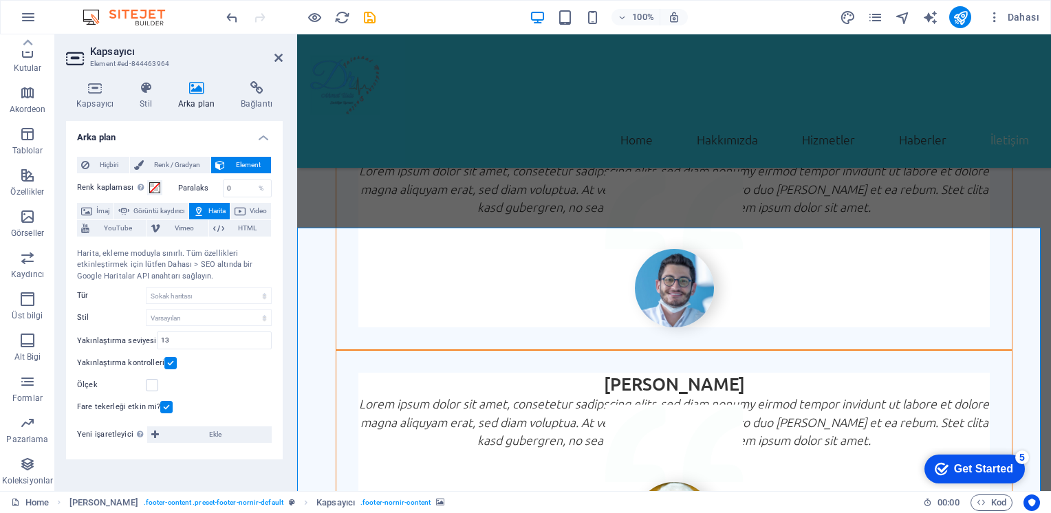
scroll to position [3833, 0]
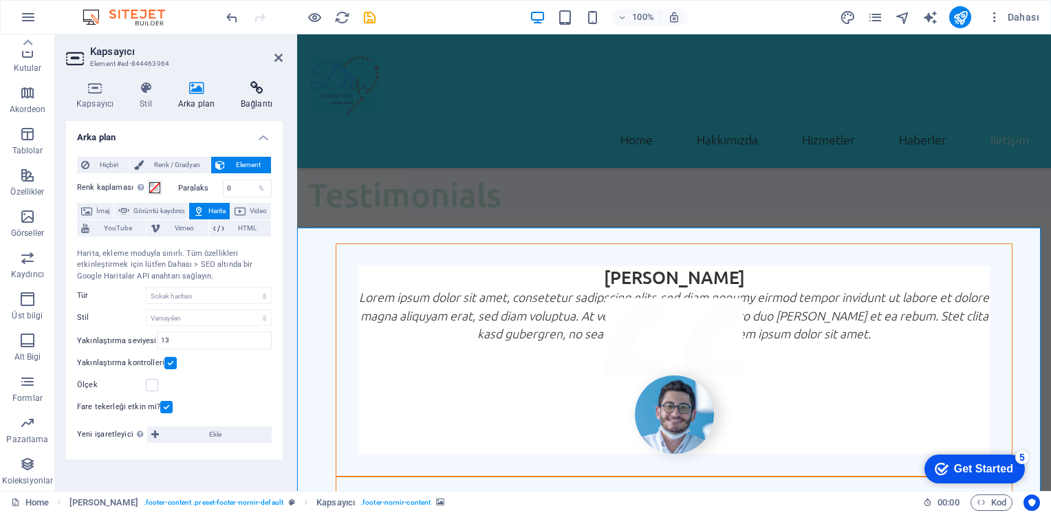
click at [255, 89] on icon at bounding box center [256, 88] width 52 height 14
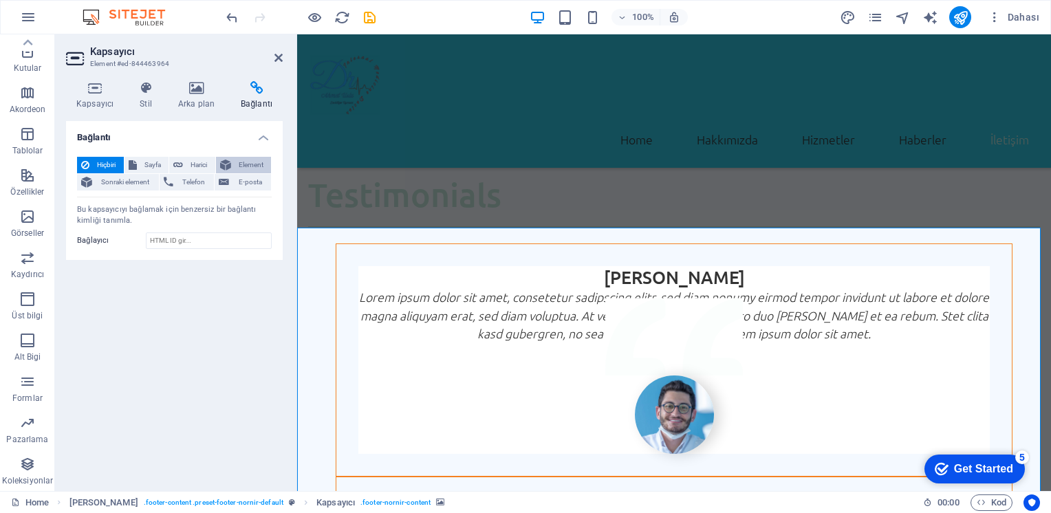
click at [243, 166] on span "Element" at bounding box center [251, 165] width 32 height 17
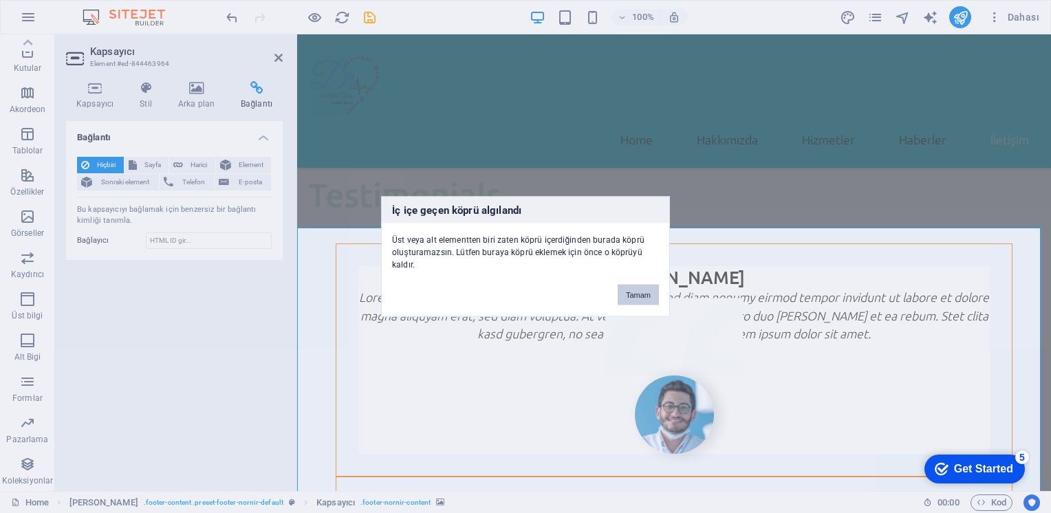
click at [650, 294] on button "Tamam" at bounding box center [638, 295] width 41 height 21
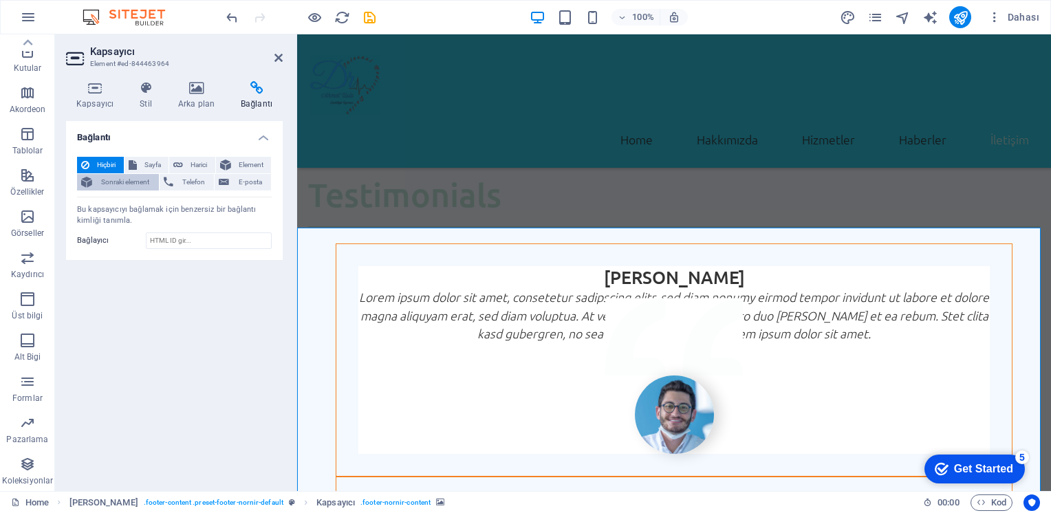
click at [127, 179] on span "Sonraki element" at bounding box center [125, 182] width 58 height 17
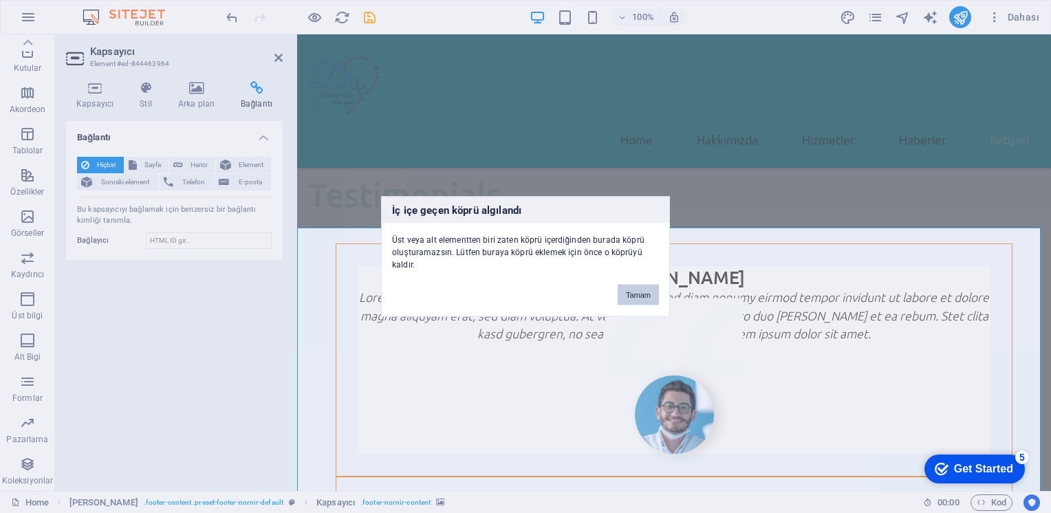
click at [636, 292] on button "Tamam" at bounding box center [638, 295] width 41 height 21
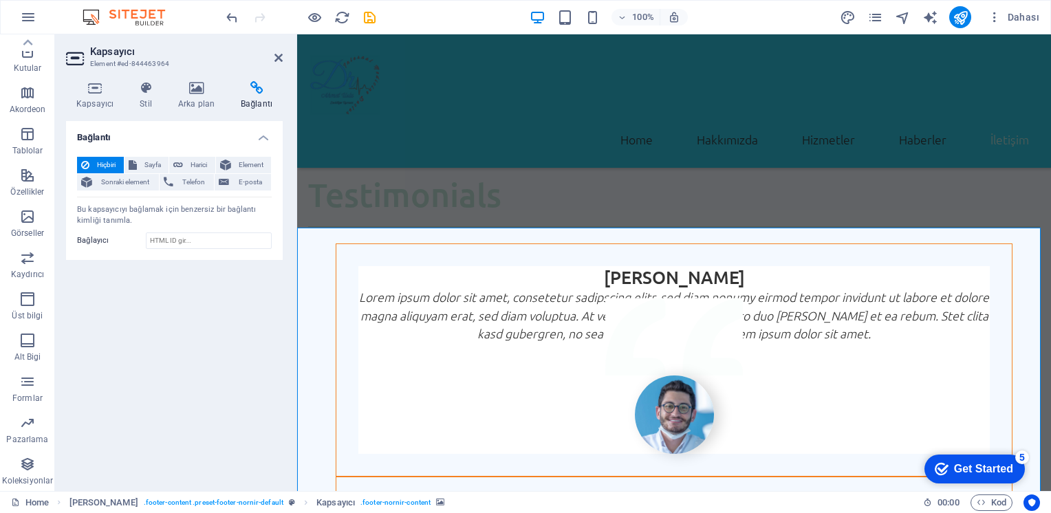
click at [251, 92] on icon at bounding box center [256, 88] width 52 height 14
click at [210, 96] on h4 "Arka plan" at bounding box center [199, 95] width 63 height 29
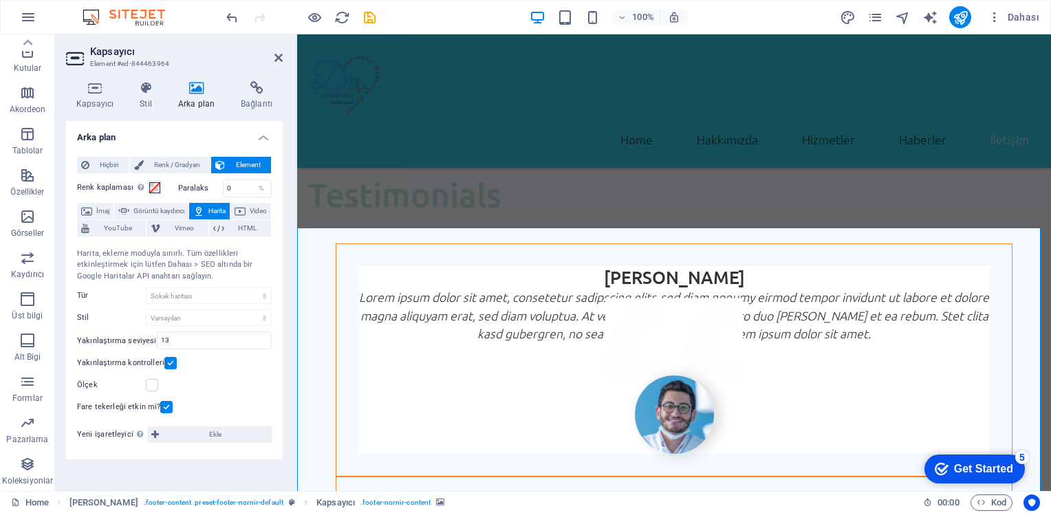
click at [208, 95] on h4 "Arka plan" at bounding box center [199, 95] width 63 height 29
drag, startPoint x: 208, startPoint y: 274, endPoint x: 113, endPoint y: 275, distance: 94.9
click at [113, 275] on div "Harita, ekleme moduyla sınırlı. Tüm özellikleri etkinleştirmek için lütfen Daha…" at bounding box center [174, 265] width 195 height 34
drag, startPoint x: 198, startPoint y: 263, endPoint x: 228, endPoint y: 271, distance: 31.4
click at [228, 271] on div "Harita, ekleme moduyla sınırlı. Tüm özellikleri etkinleştirmek için lütfen Daha…" at bounding box center [174, 265] width 195 height 34
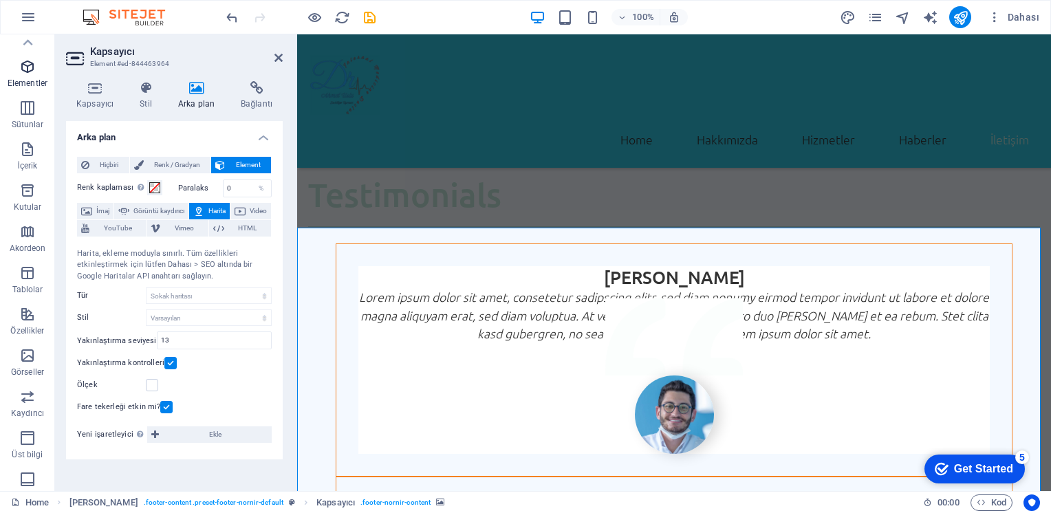
scroll to position [0, 0]
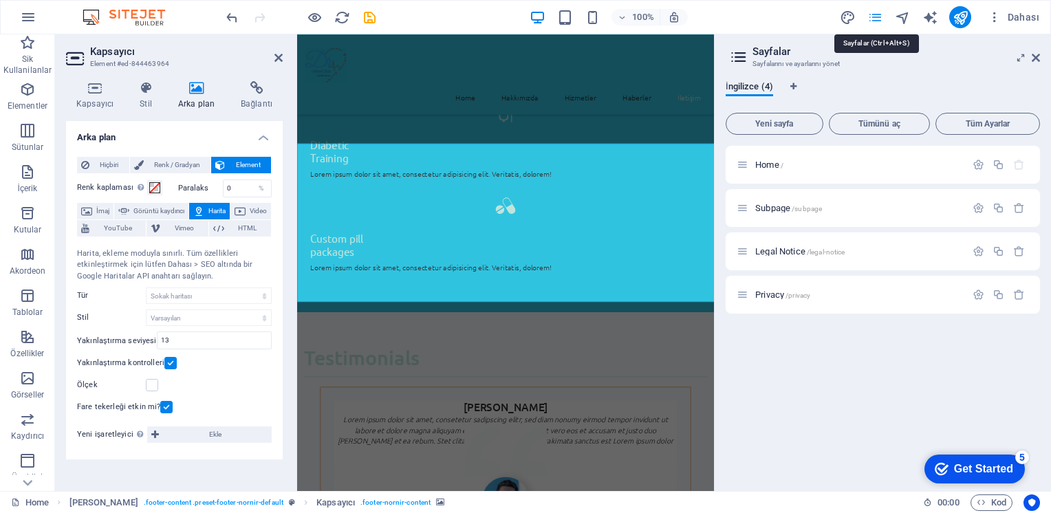
scroll to position [3844, 0]
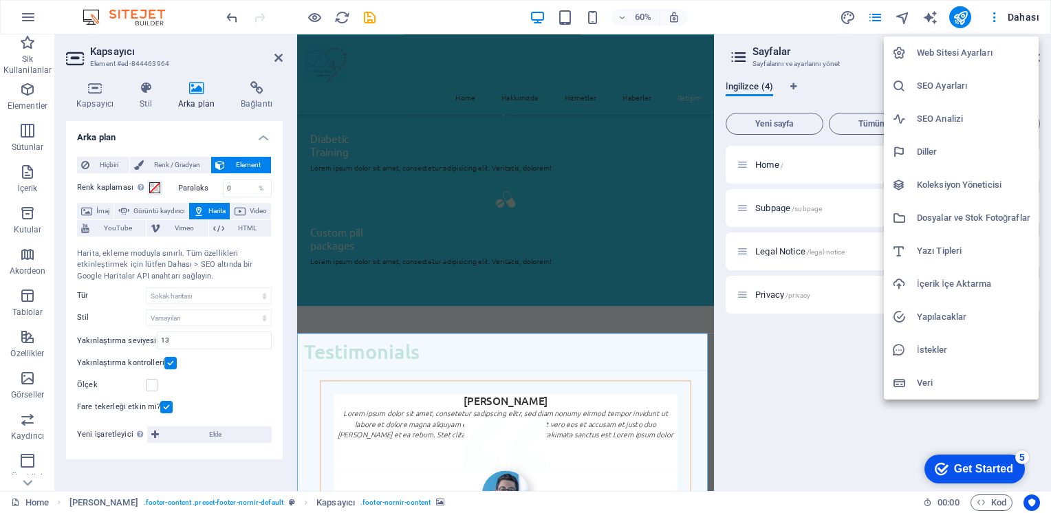
click at [951, 89] on h6 "SEO Ayarları" at bounding box center [974, 86] width 114 height 17
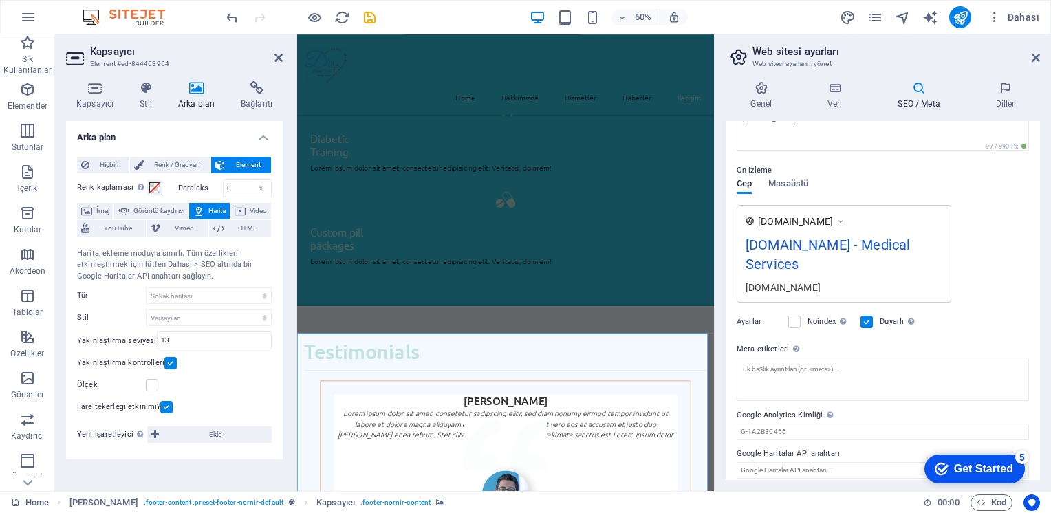
scroll to position [165, 0]
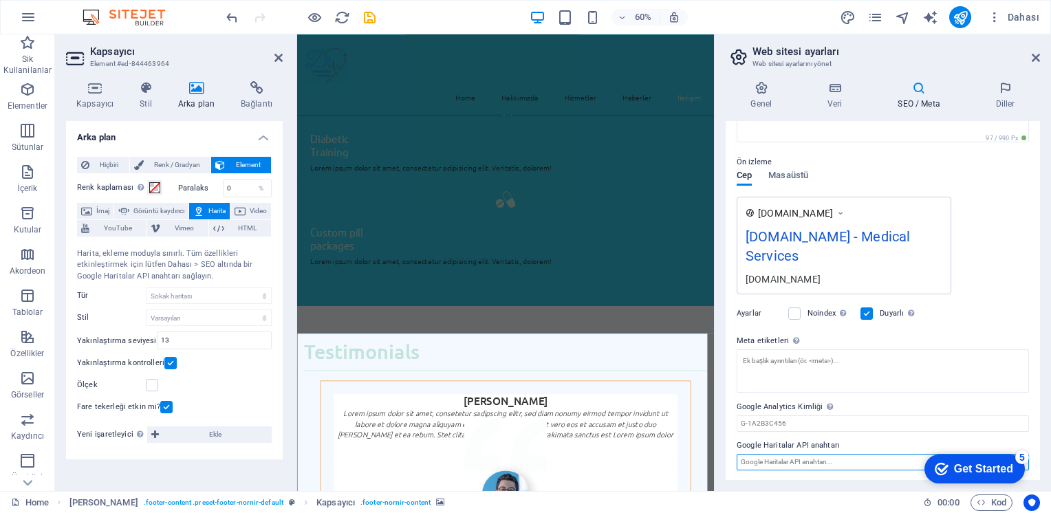
click at [828, 467] on input "Google Haritalar API anahtarı" at bounding box center [883, 462] width 292 height 17
drag, startPoint x: 987, startPoint y: 466, endPoint x: 823, endPoint y: 470, distance: 163.8
click at [917, 470] on html "checkmark Get Started 5 First Steps in the Editor Let's guide you through the t…" at bounding box center [974, 468] width 114 height 41
drag, startPoint x: -94, startPoint y: 22, endPoint x: 808, endPoint y: 460, distance: 1002.0
click at [808, 460] on input "Google Haritalar API anahtarı" at bounding box center [883, 462] width 292 height 17
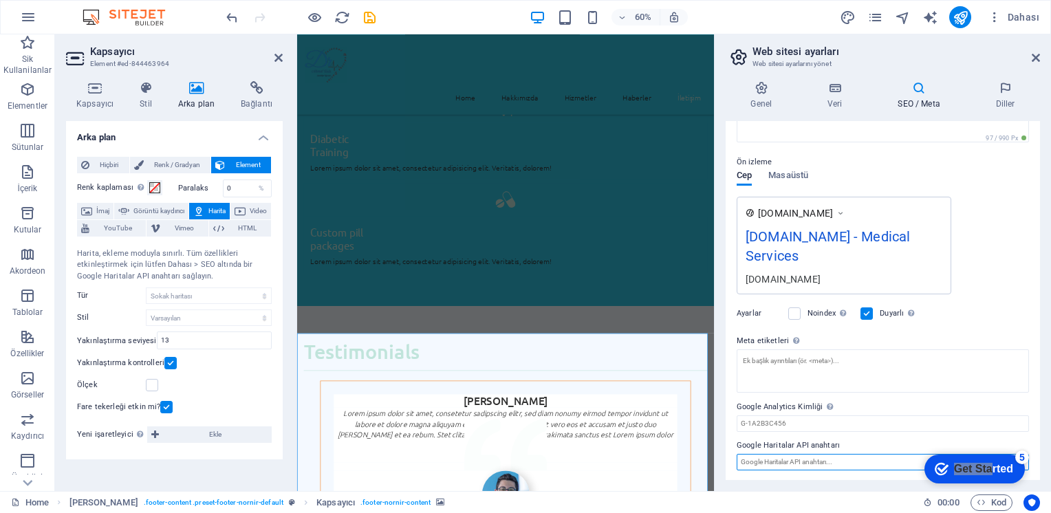
click at [808, 460] on input "Google Haritalar API anahtarı" at bounding box center [883, 462] width 292 height 17
click at [779, 464] on input "Google Haritalar API anahtarı" at bounding box center [883, 462] width 292 height 17
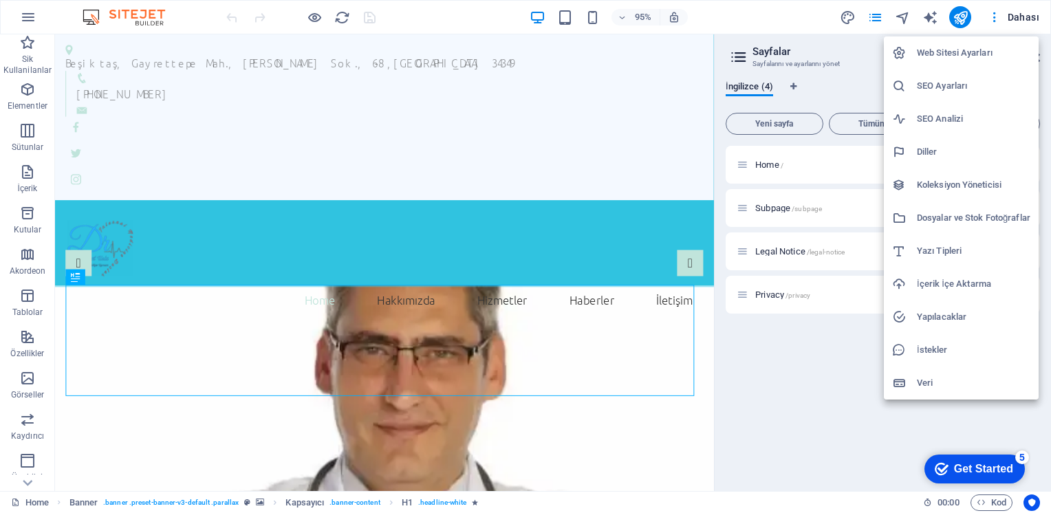
click at [947, 83] on h6 "SEO Ayarları" at bounding box center [974, 86] width 114 height 17
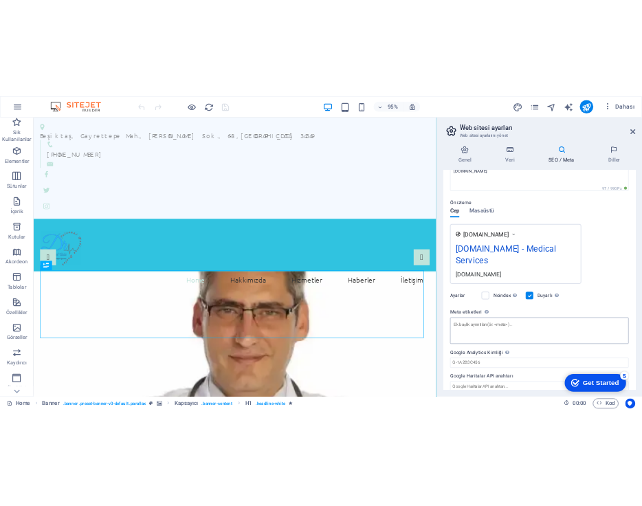
scroll to position [165, 0]
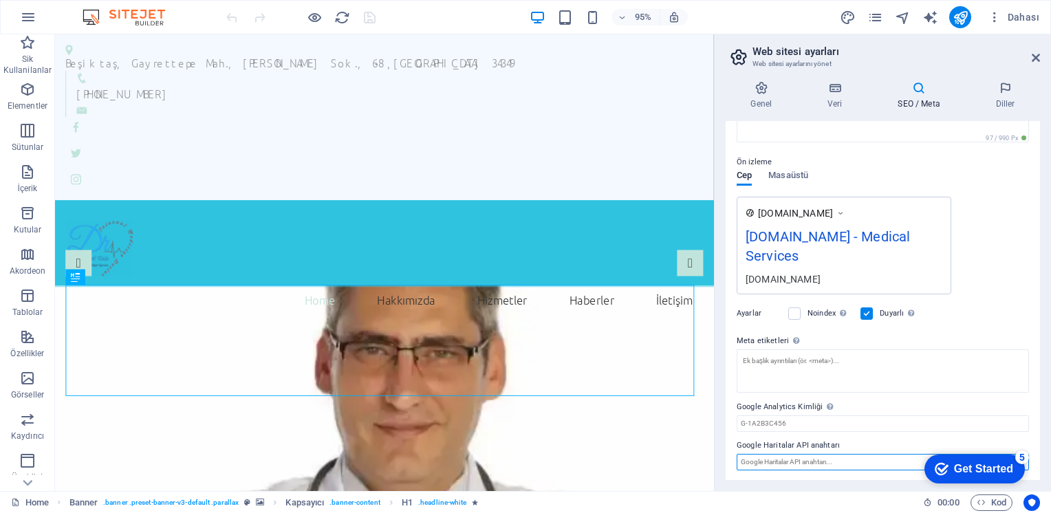
click at [806, 460] on input "Google Haritalar API anahtarı" at bounding box center [883, 462] width 292 height 17
paste input "AIzaSyBCHB7F1j4eicKE-VBhU6ofHrOaB7RxDS8"
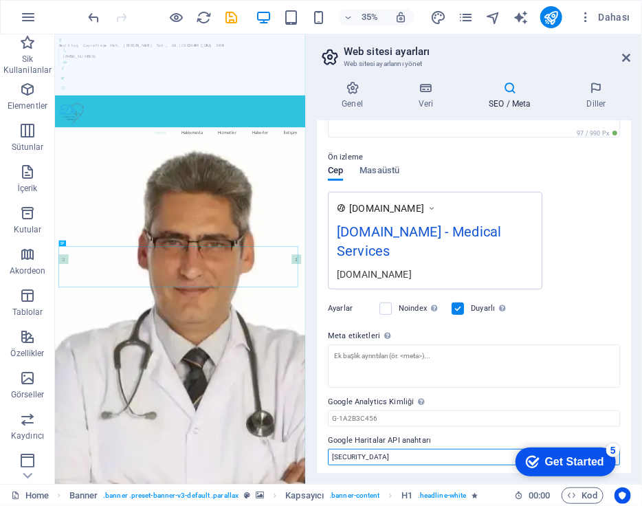
scroll to position [172, 0]
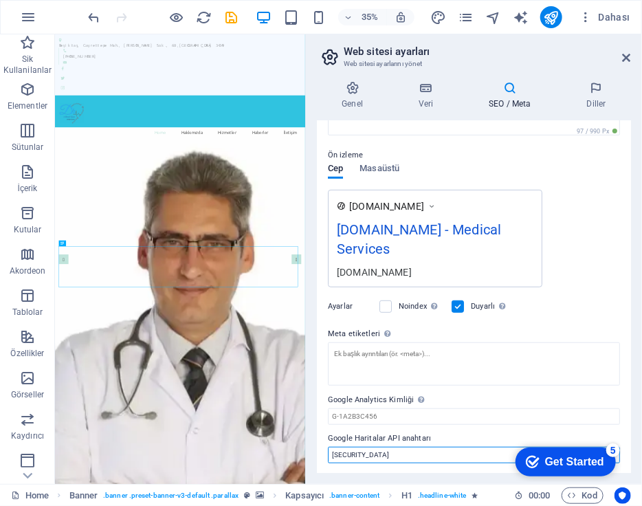
type input "AIzaSyBCHB7F1j4eicKE-VBhU6ofHrOaB7RxDS8"
click at [545, 456] on div "Get Started" at bounding box center [574, 461] width 59 height 12
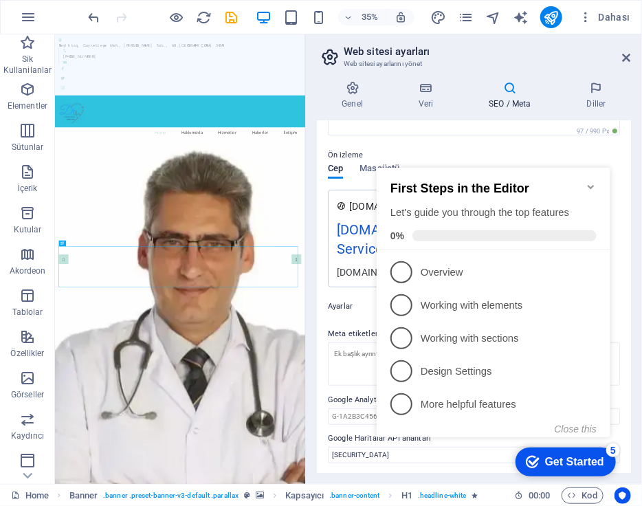
click at [592, 181] on icon "Minimize checklist" at bounding box center [590, 186] width 11 height 11
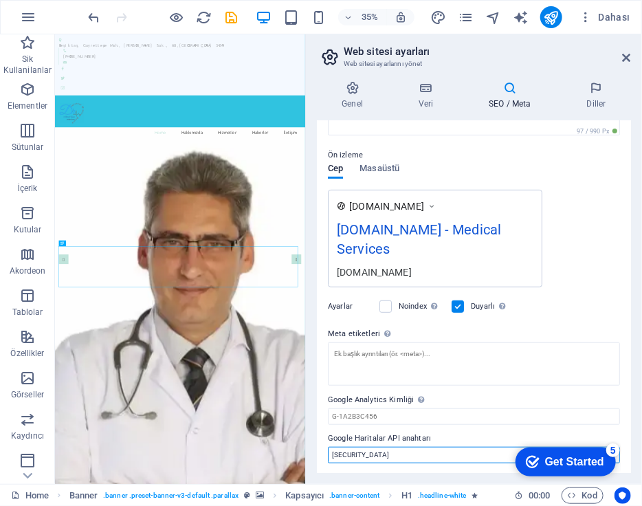
click at [482, 453] on input "AIzaSyBCHB7F1j4eicKE-VBhU6ofHrOaB7RxDS8" at bounding box center [474, 455] width 292 height 17
click at [627, 54] on icon at bounding box center [627, 57] width 8 height 11
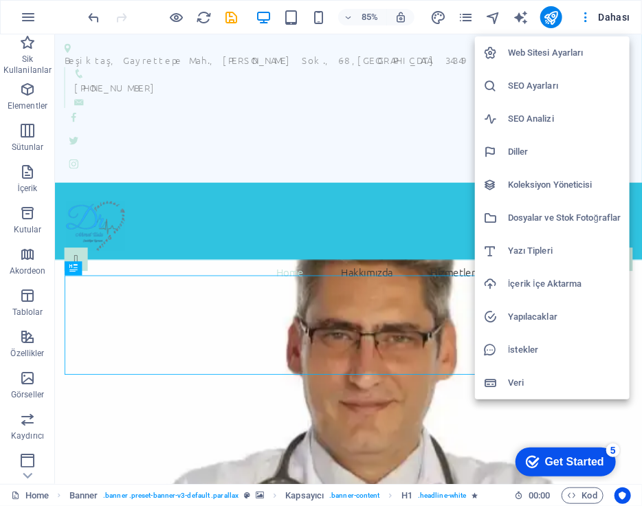
click at [532, 80] on h6 "SEO Ayarları" at bounding box center [565, 86] width 114 height 17
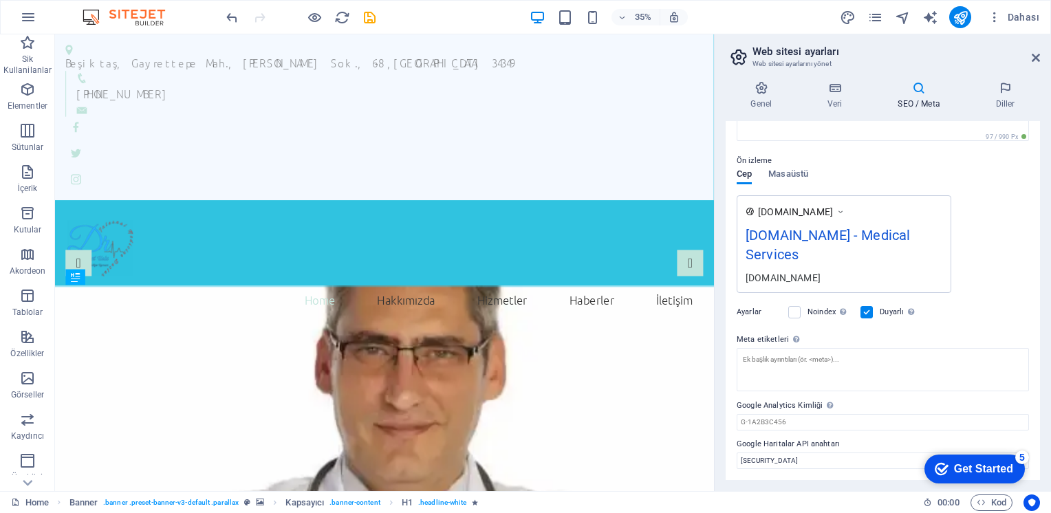
scroll to position [165, 0]
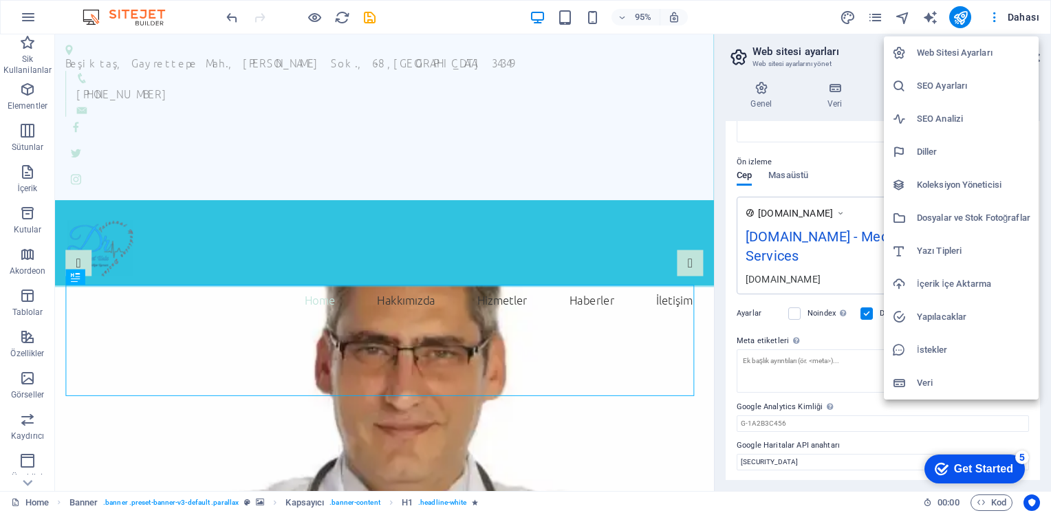
click at [921, 86] on h6 "SEO Ayarları" at bounding box center [974, 86] width 114 height 17
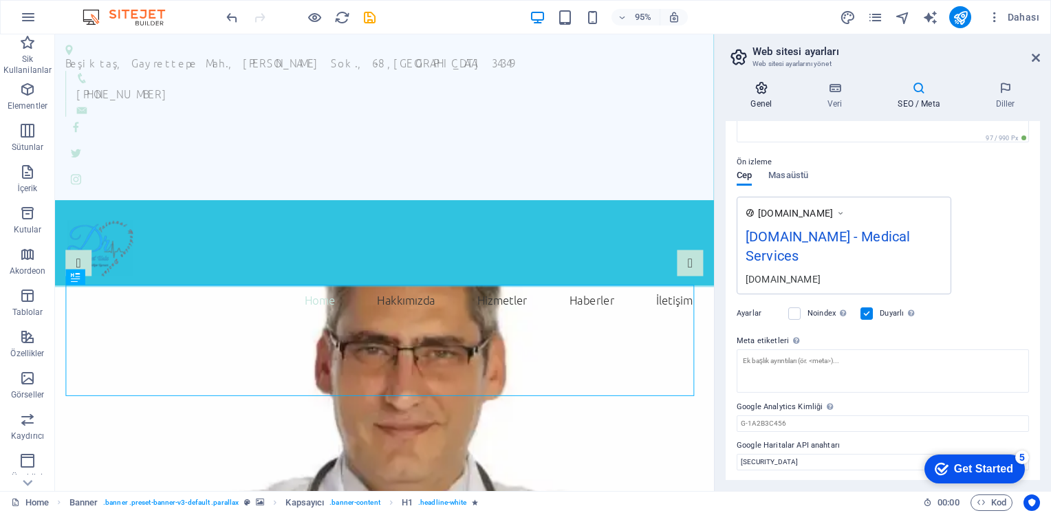
click at [757, 98] on h4 "Genel" at bounding box center [764, 95] width 77 height 29
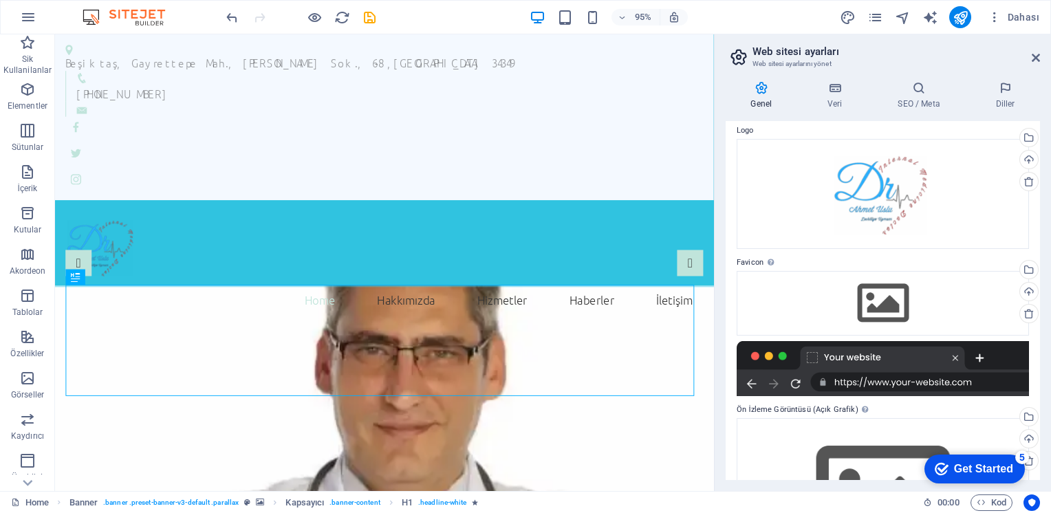
scroll to position [0, 0]
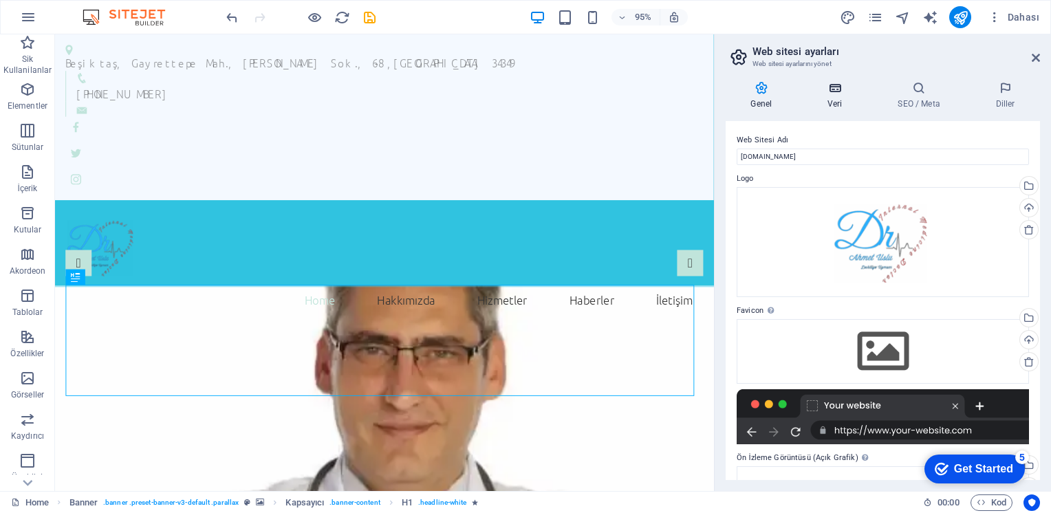
click at [836, 95] on h4 "Veri" at bounding box center [838, 95] width 70 height 29
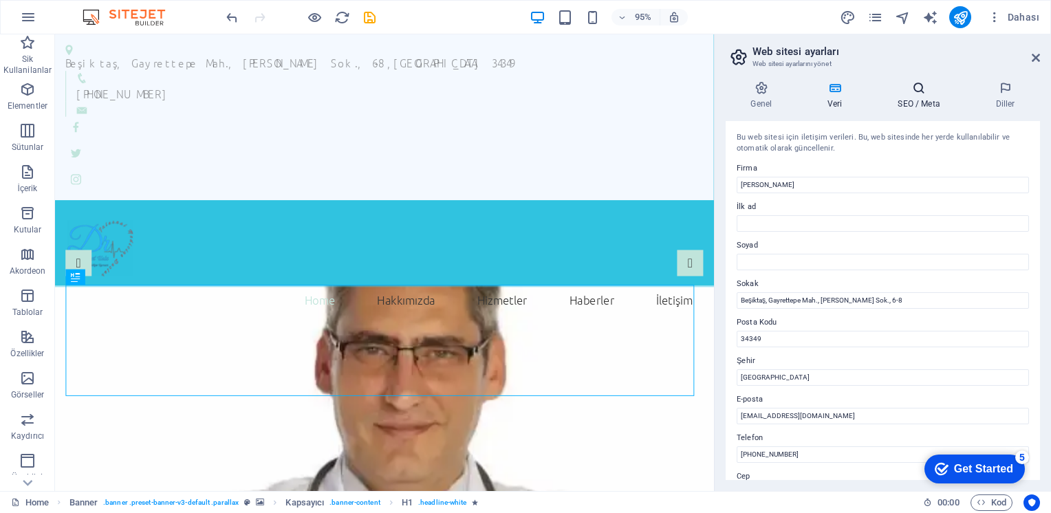
click at [916, 103] on h4 "SEO / Meta" at bounding box center [922, 95] width 98 height 29
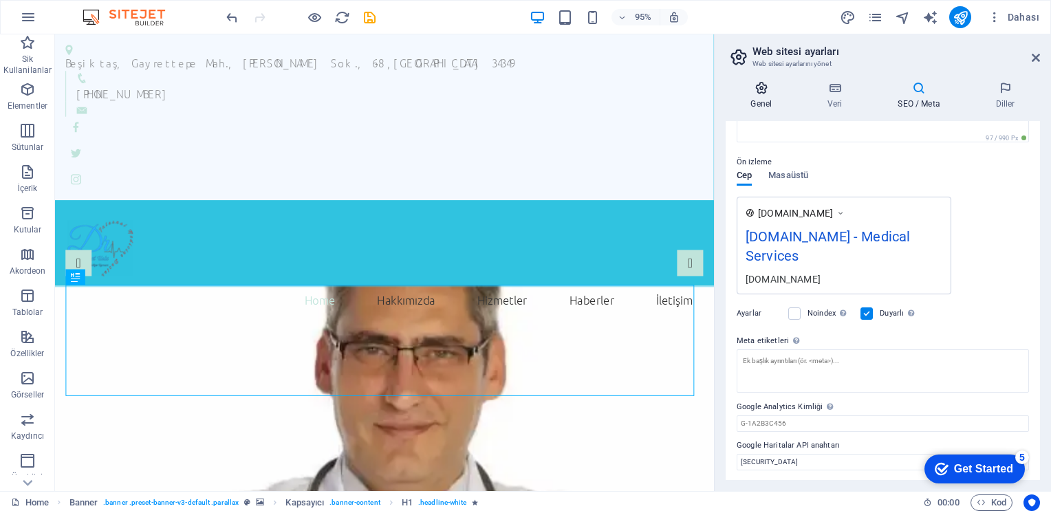
click at [765, 97] on h4 "Genel" at bounding box center [764, 95] width 77 height 29
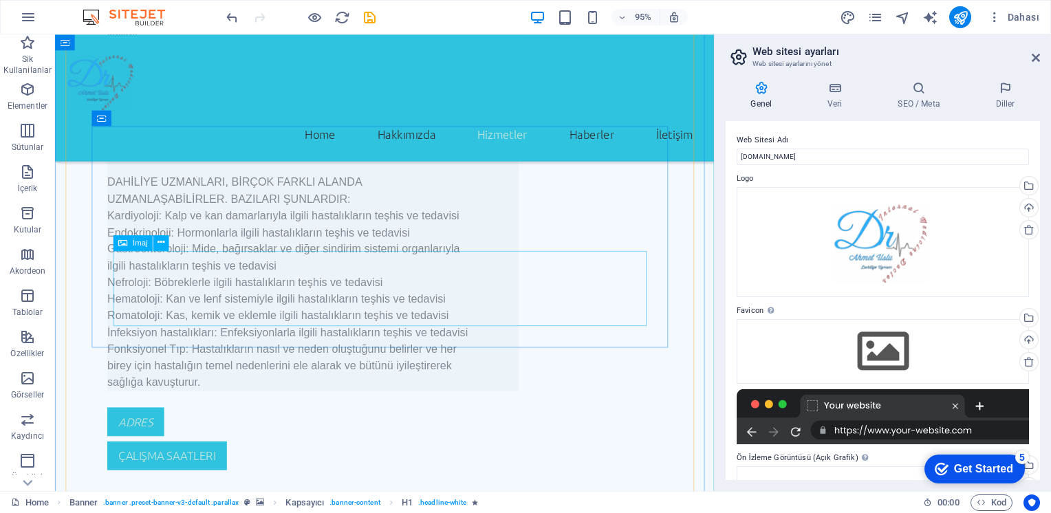
scroll to position [2889, 0]
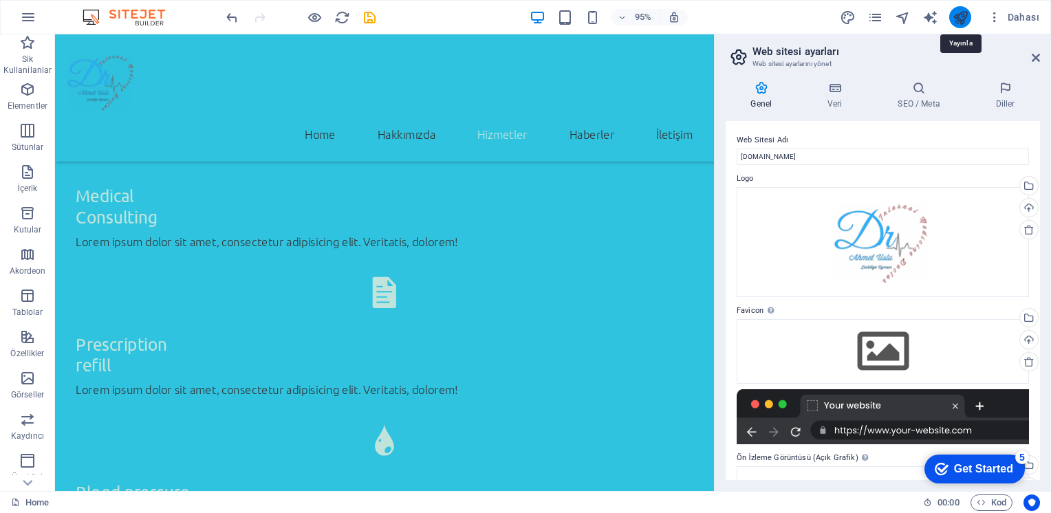
click at [965, 14] on icon "publish" at bounding box center [961, 18] width 16 height 16
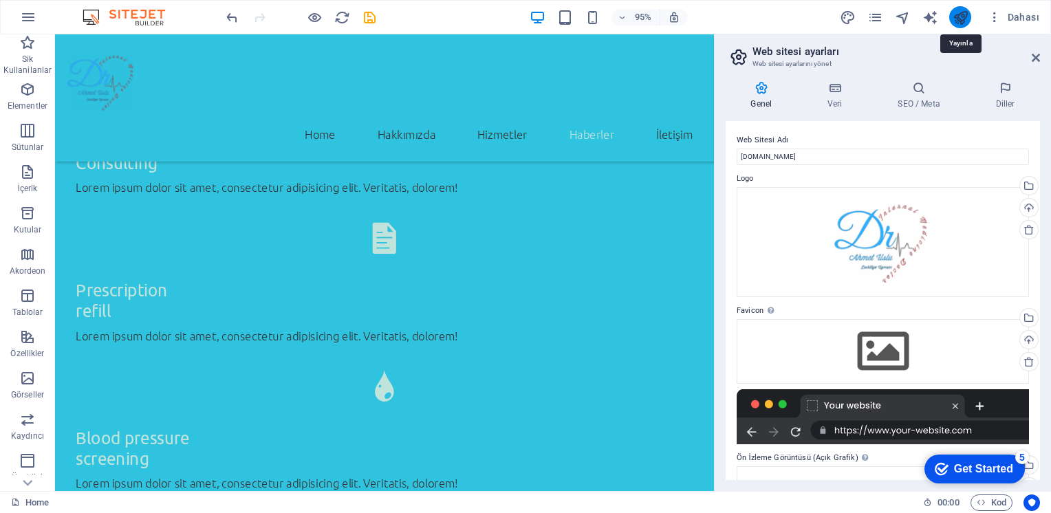
scroll to position [2761, 0]
